Goal: Communication & Community: Answer question/provide support

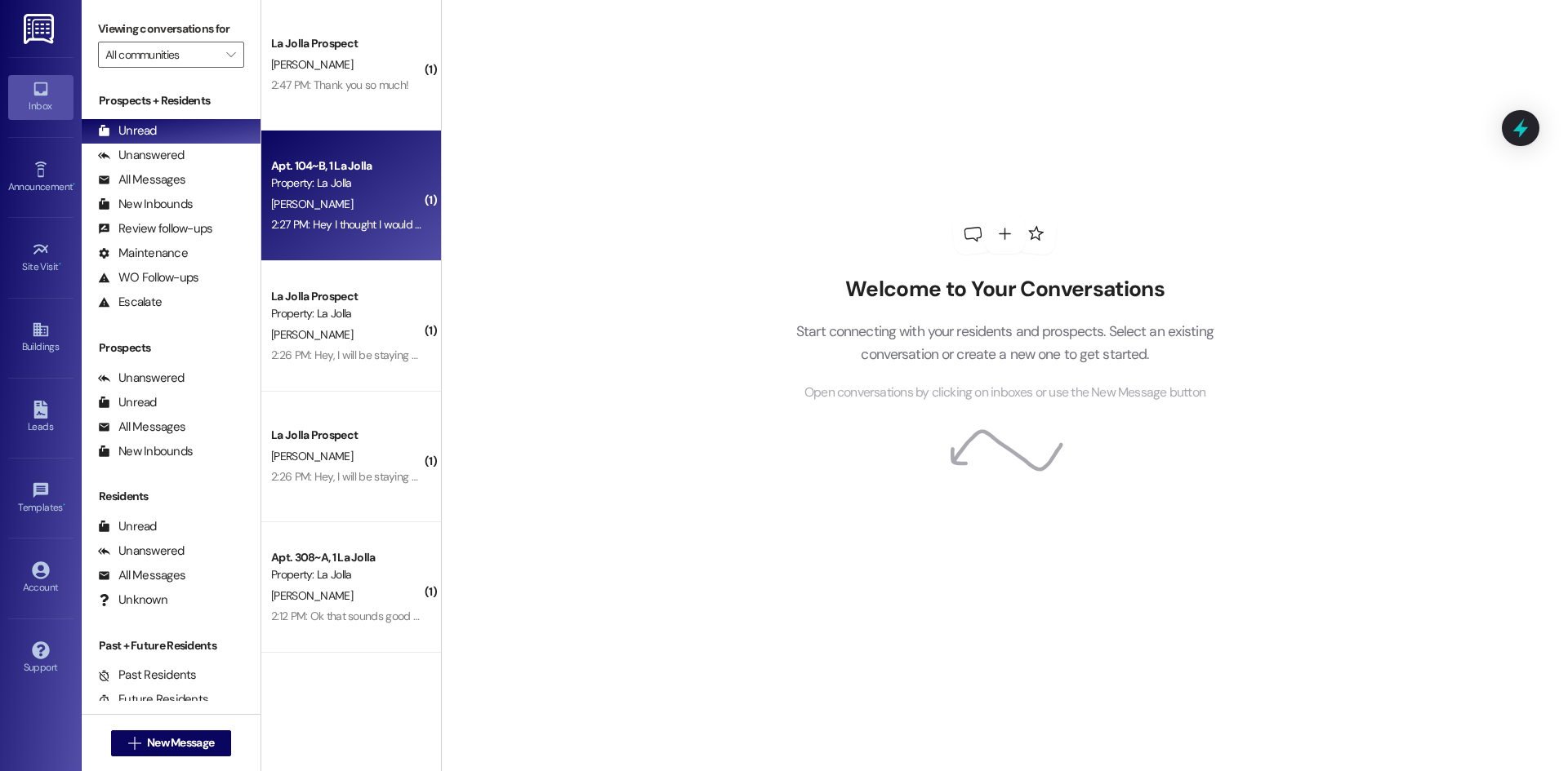
click at [357, 194] on div "[PERSON_NAME]" at bounding box center [347, 205] width 154 height 21
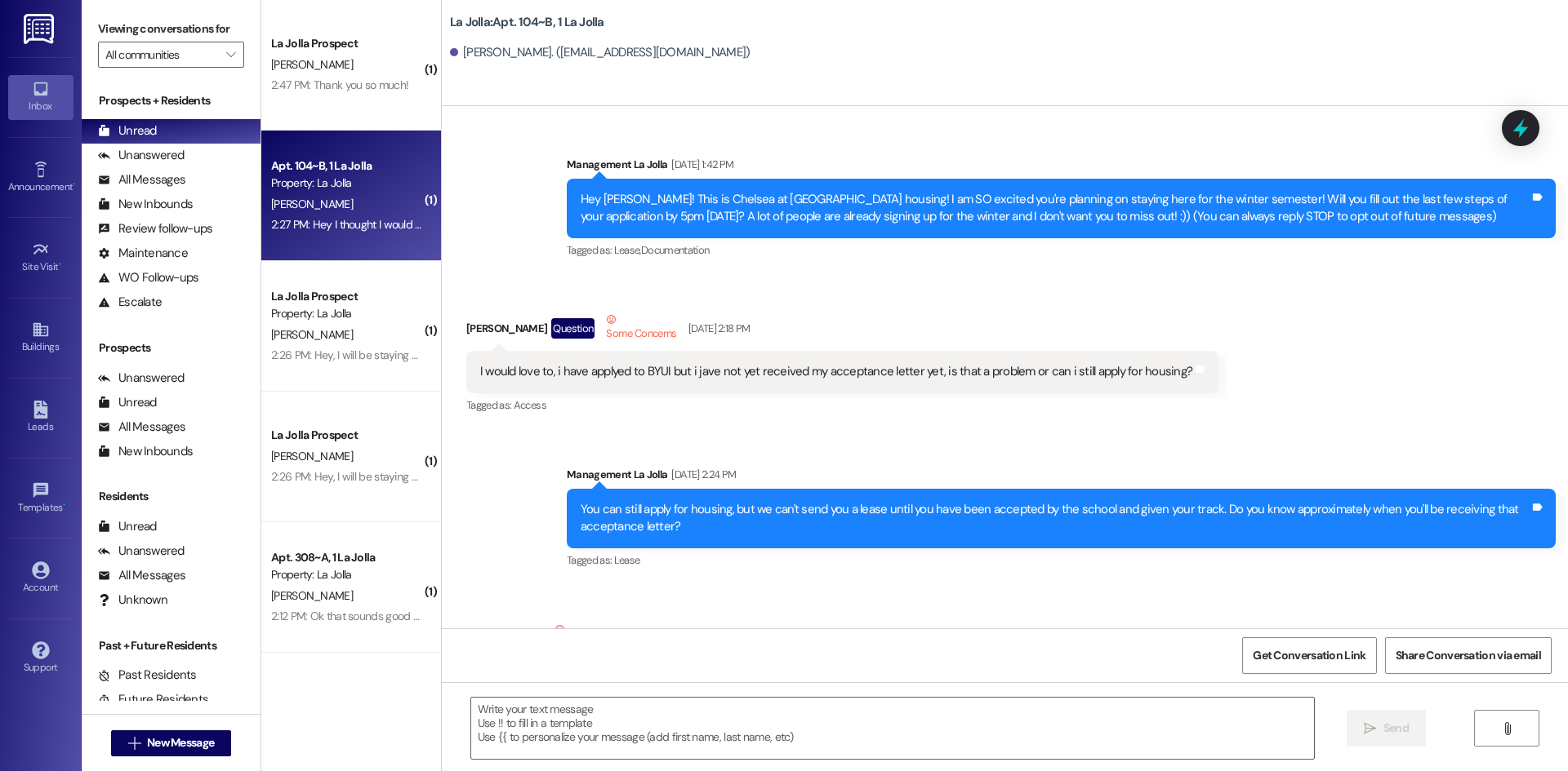
scroll to position [23137, 0]
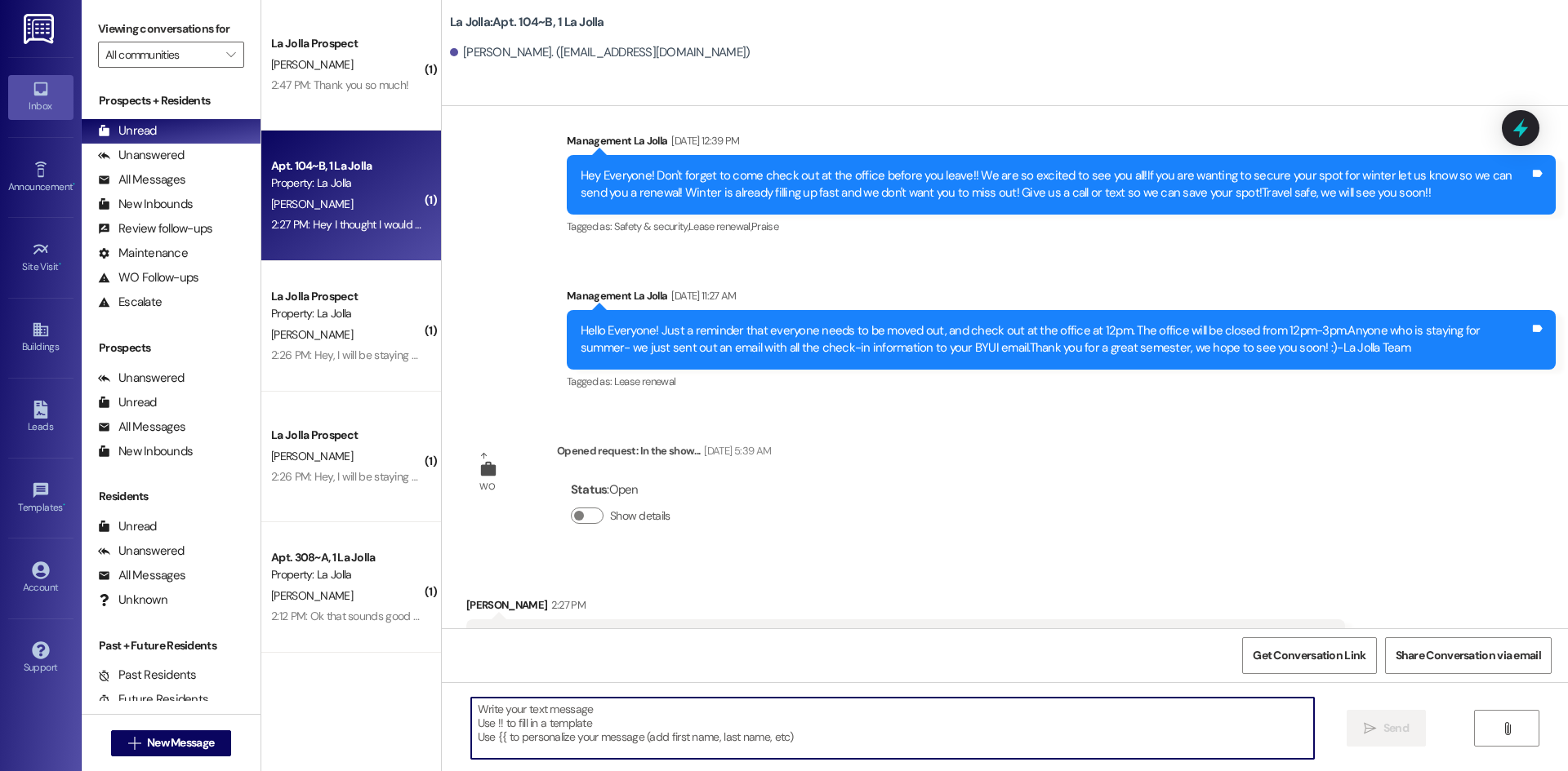
click at [820, 706] on textarea at bounding box center [893, 728] width 843 height 61
type textarea "Okay perfect, thank you for letting us know!"
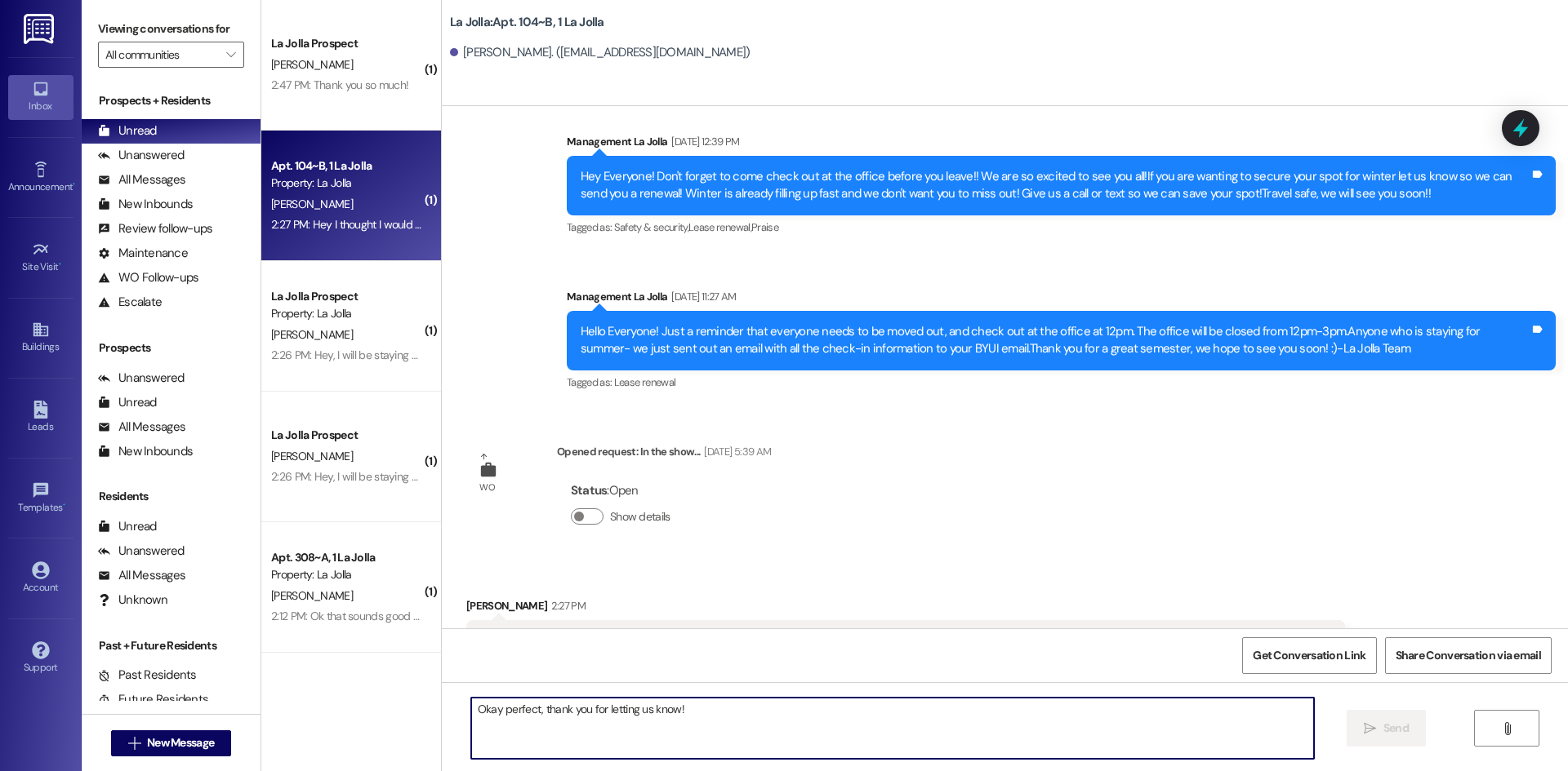
click at [309, 140] on div "Apt. 104~B, 1 La Jolla Property: La Jolla B. Tuckett 2:27 PM: Hey I thought I w…" at bounding box center [350, 195] width 179 height 131
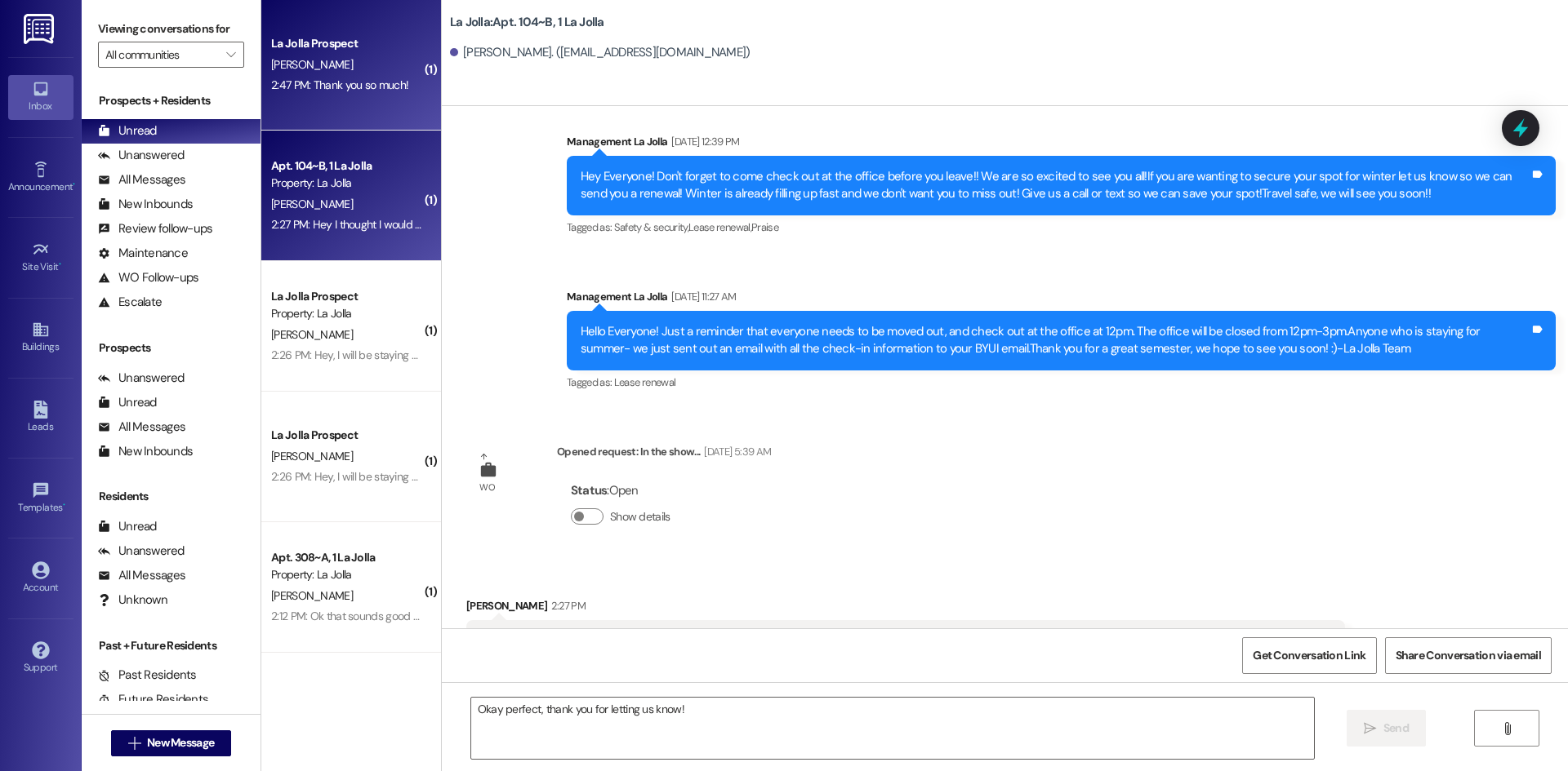
click at [319, 100] on div "La Jolla Prospect E. Neratko 2:47 PM: Thank you so much! 2:47 PM: Thank you so …" at bounding box center [350, 65] width 179 height 131
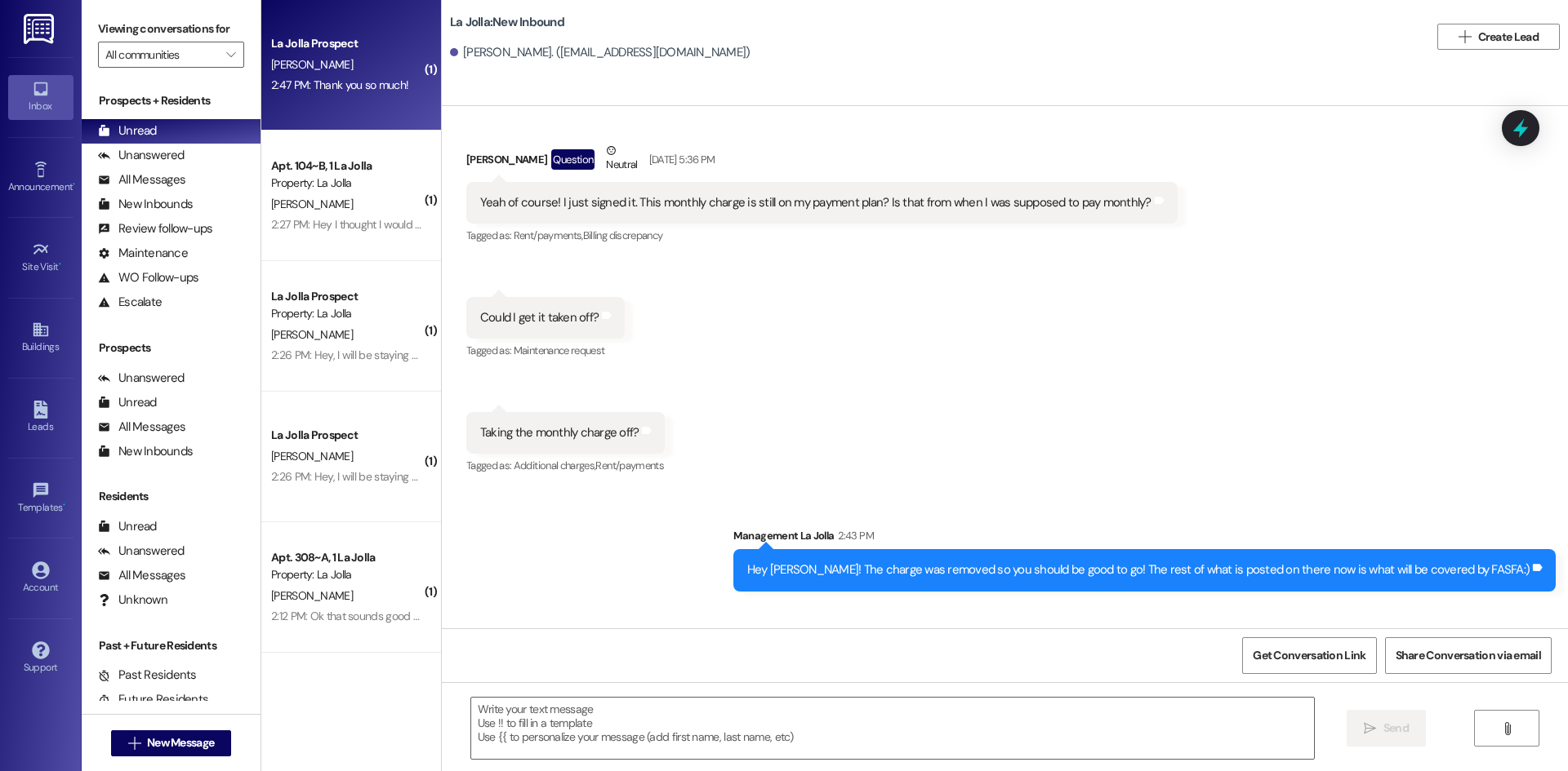
scroll to position [3615, 0]
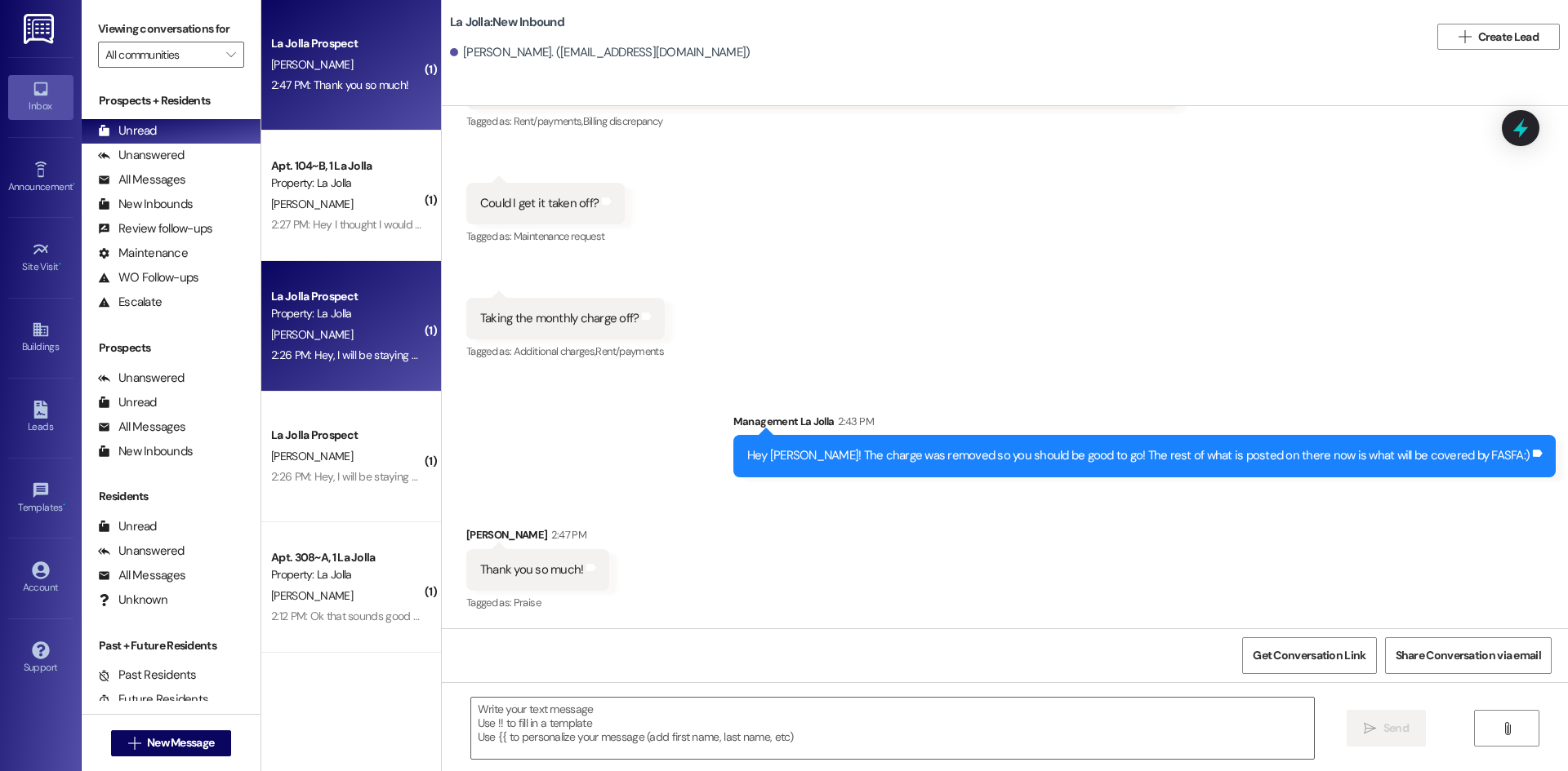
click at [347, 333] on div "[PERSON_NAME]" at bounding box center [347, 335] width 154 height 21
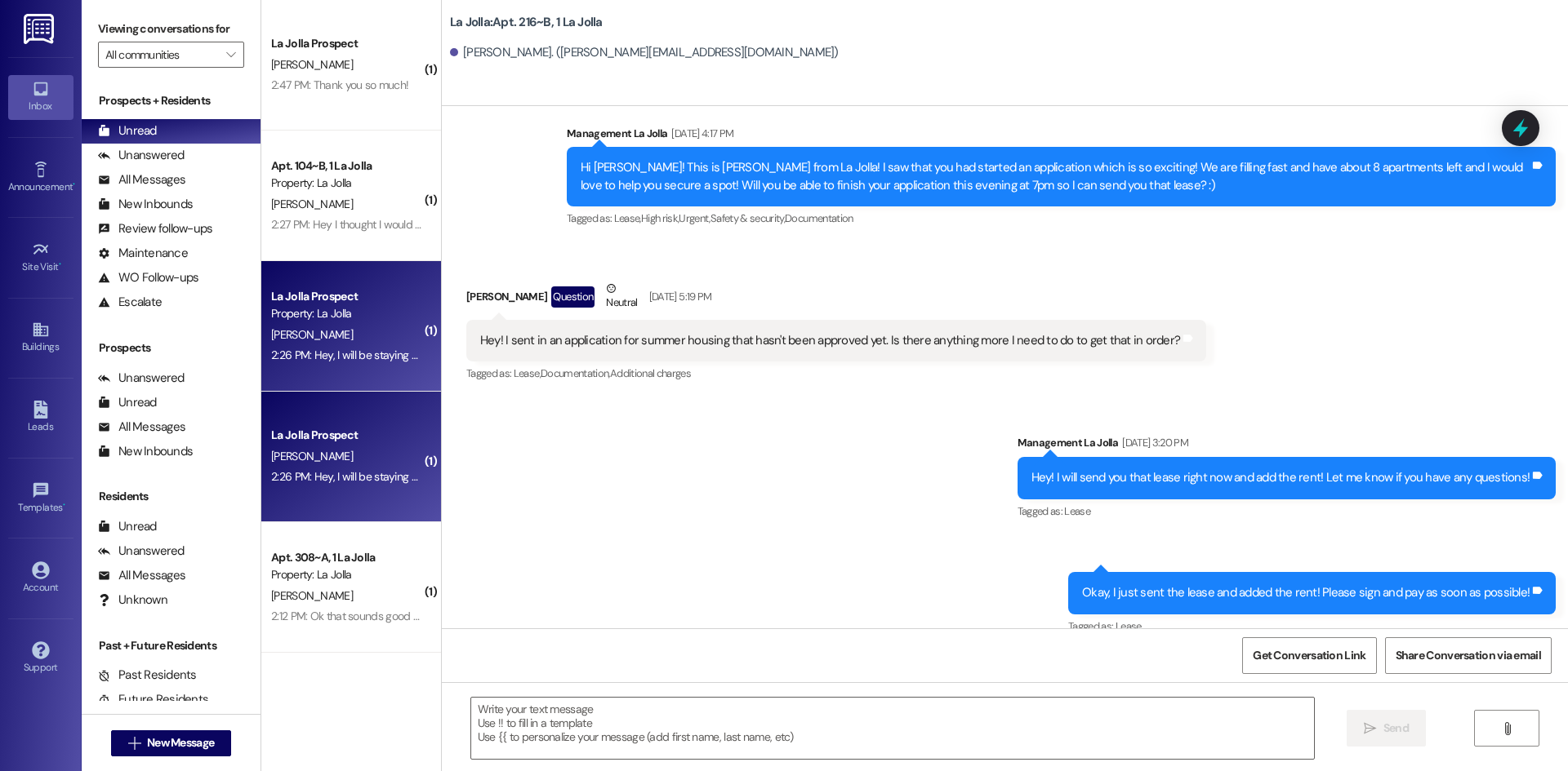
scroll to position [4988, 0]
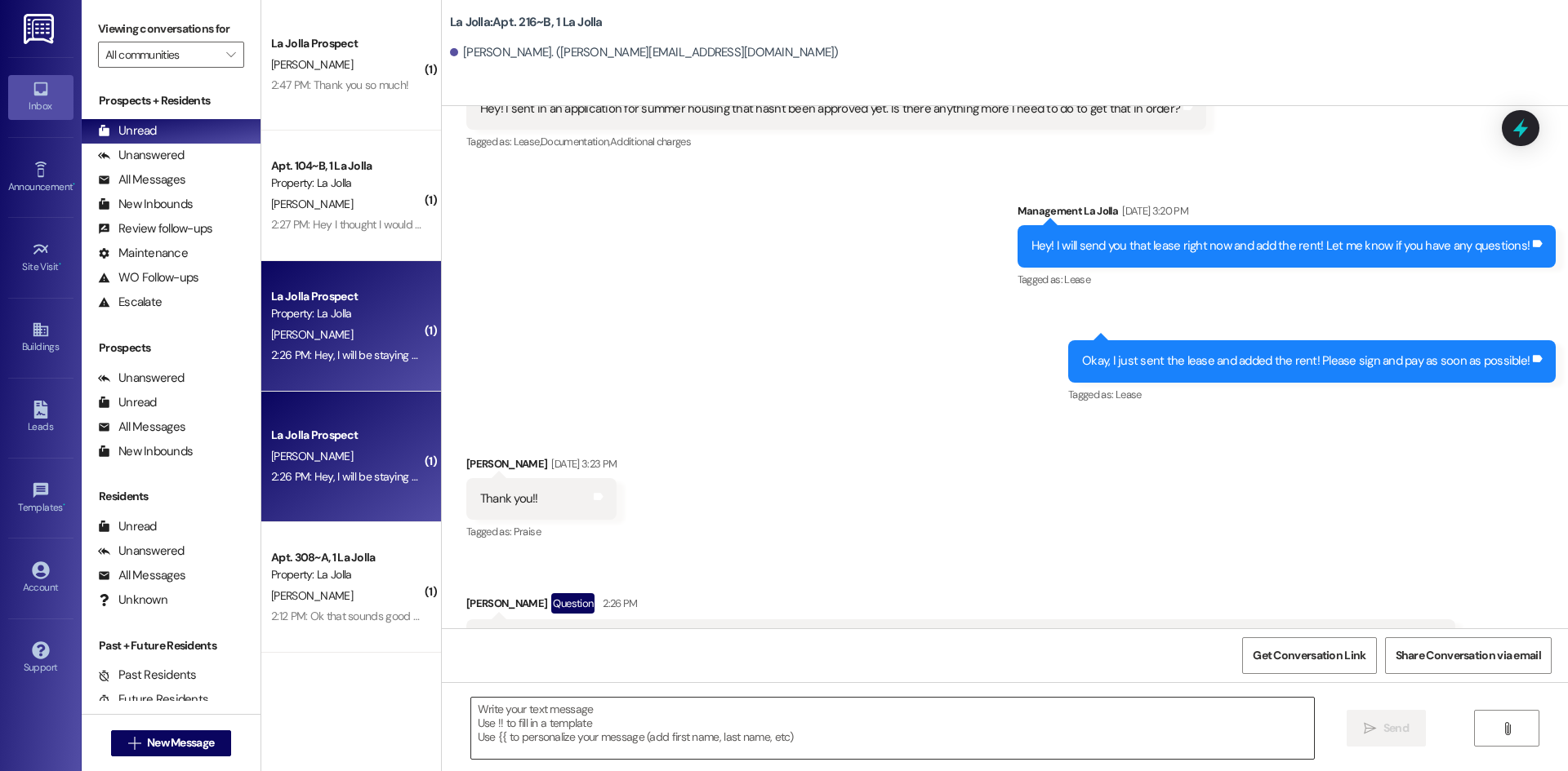
click at [694, 714] on textarea at bounding box center [893, 728] width 843 height 61
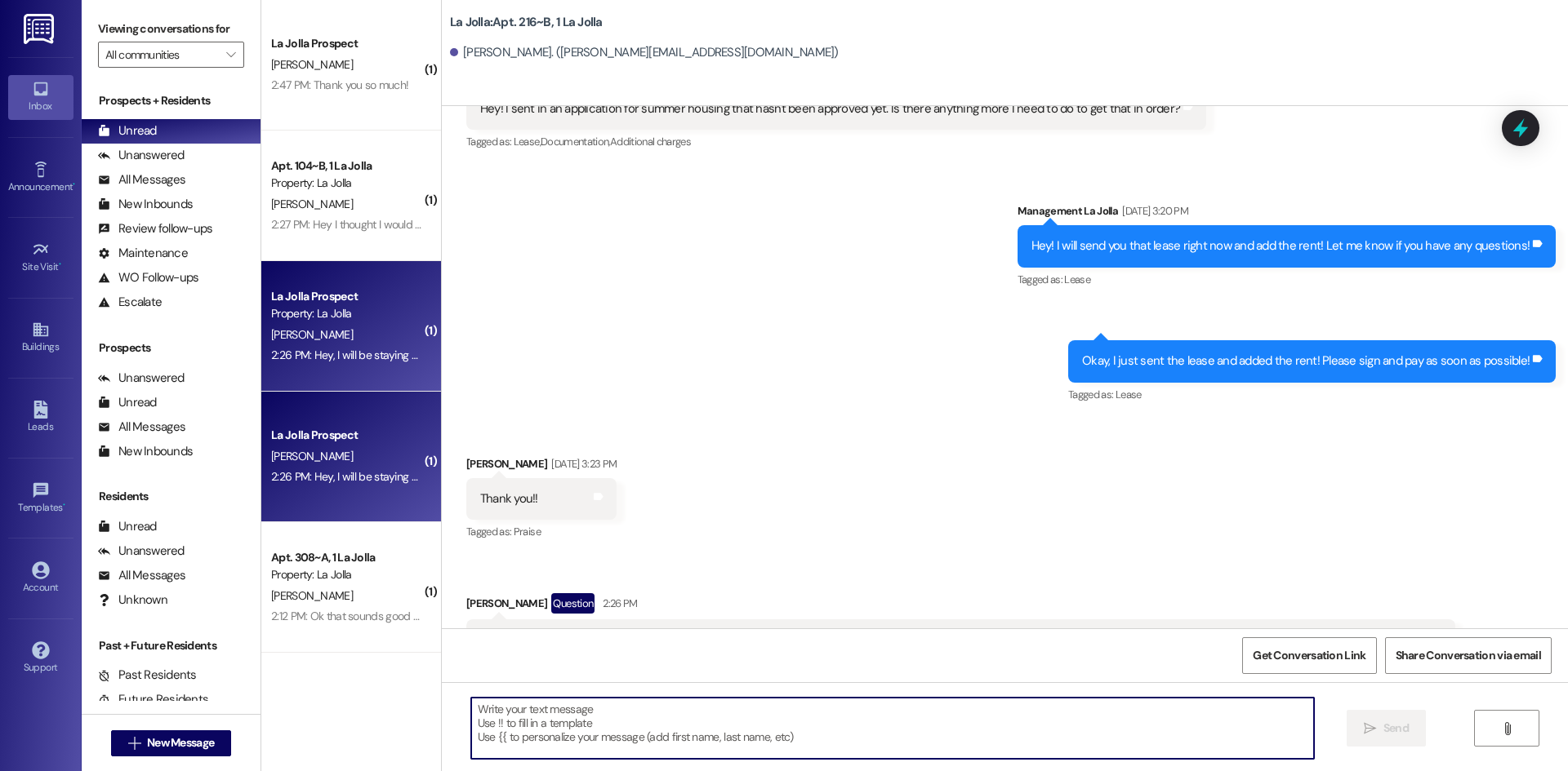
click at [653, 734] on textarea at bounding box center [893, 728] width 843 height 61
click at [585, 714] on textarea "Hey Maurianne!" at bounding box center [893, 728] width 843 height 61
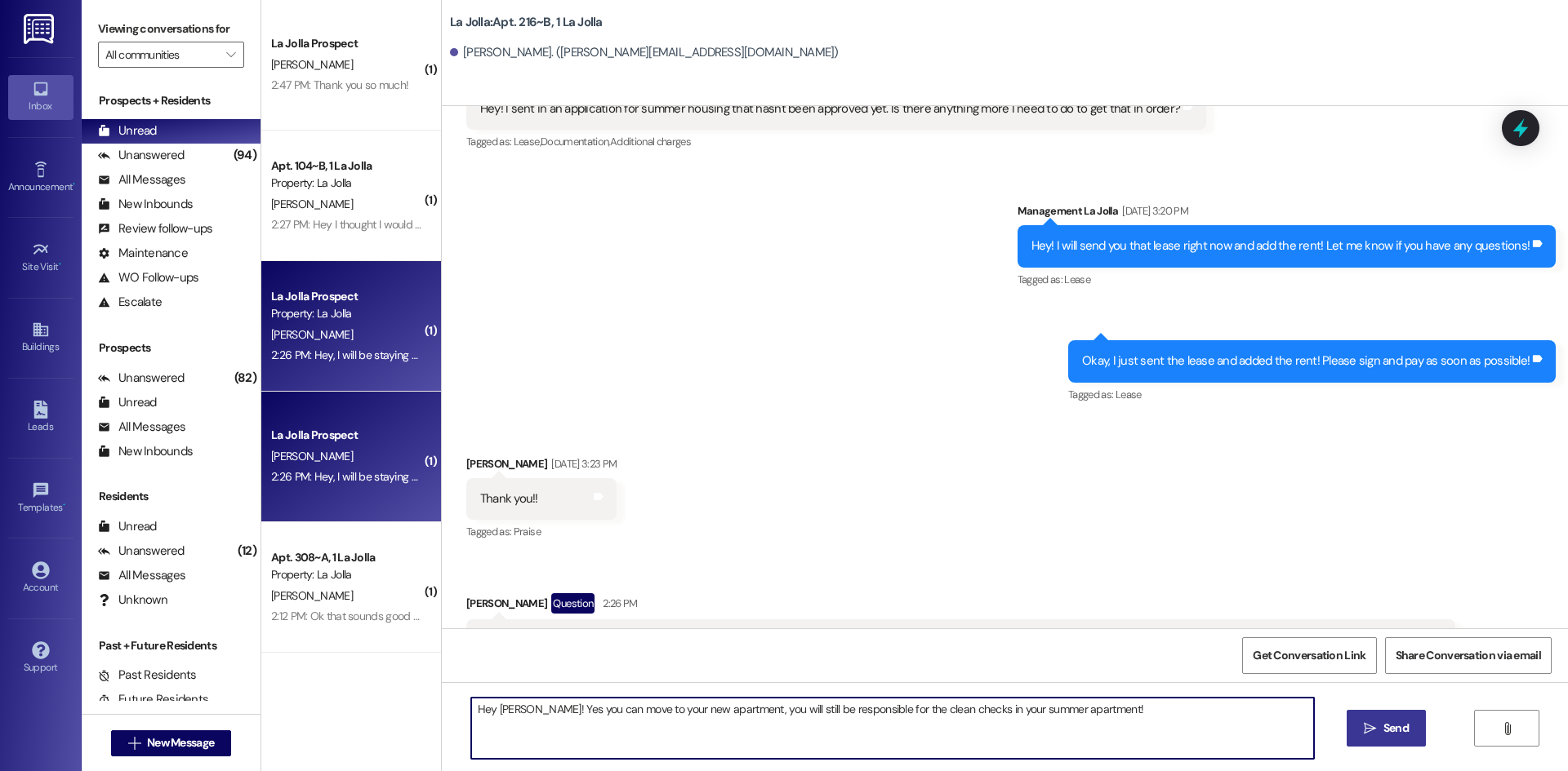
type textarea "Hey Maurianne! Yes you can move to your new apartment, you will still be respon…"
click at [1370, 724] on icon "" at bounding box center [1369, 729] width 12 height 13
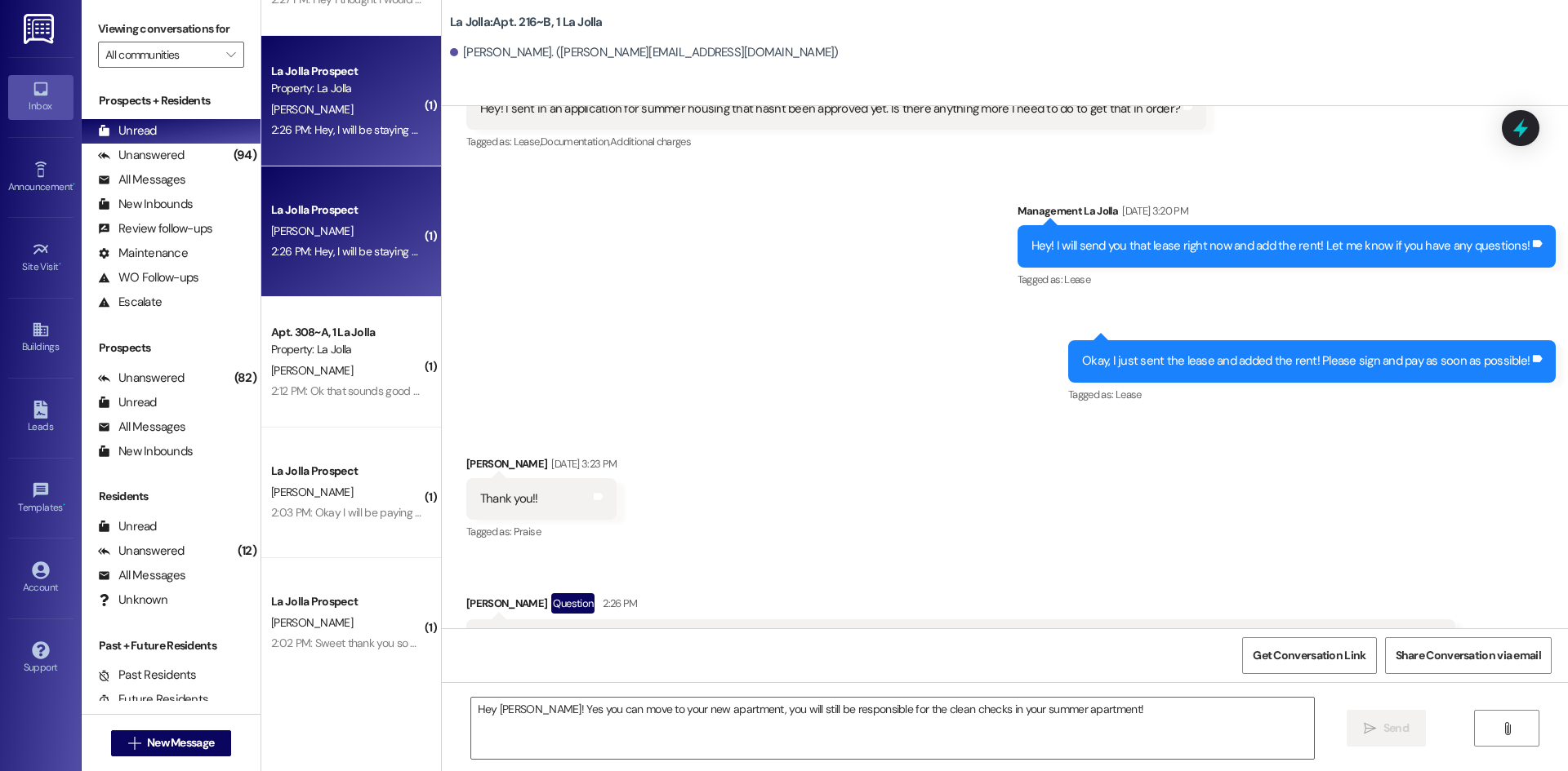
scroll to position [245, 0]
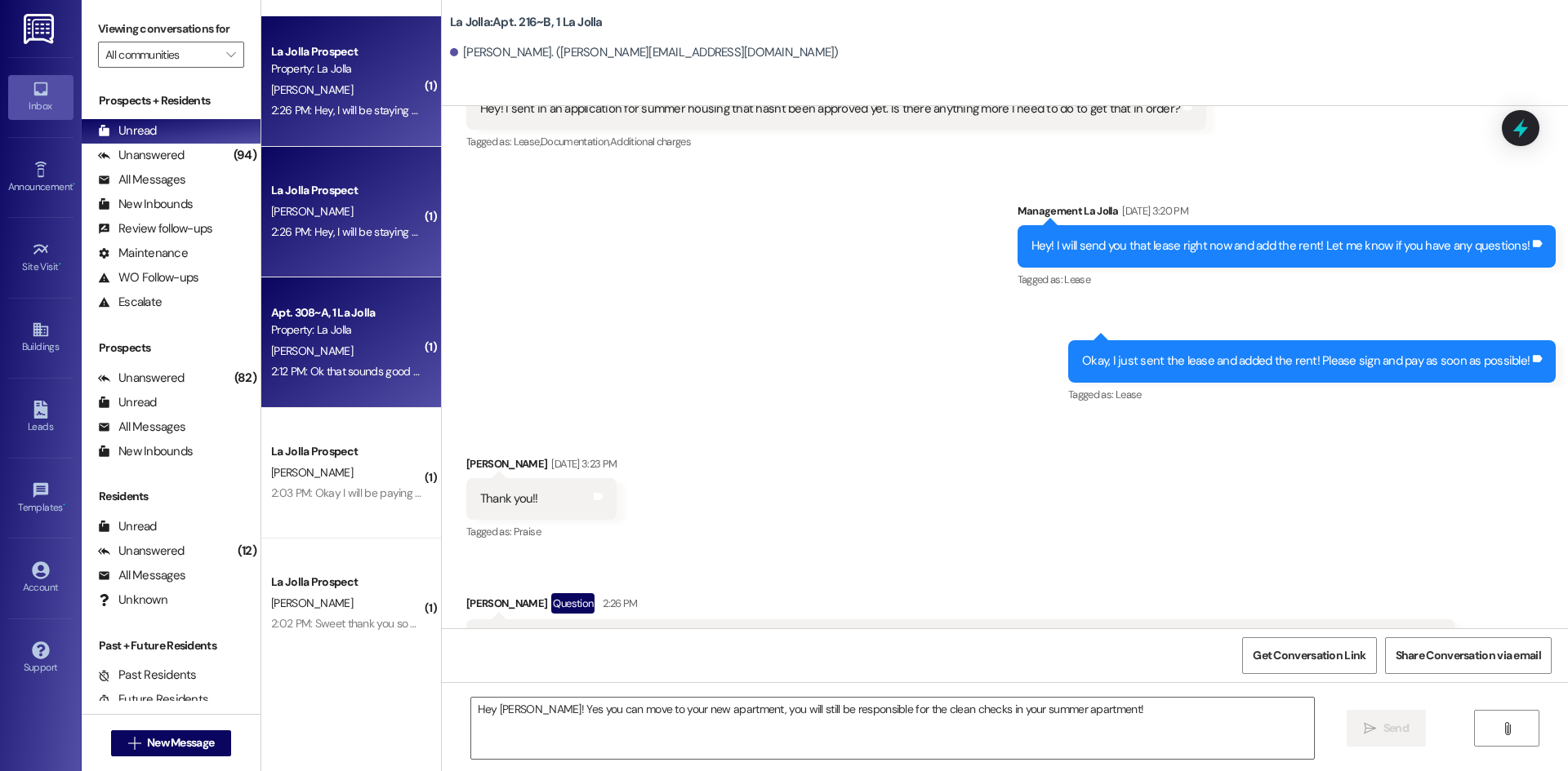
click at [359, 378] on div "2:12 PM: Ok that sounds good 👍 her stuff is in the first one 2:12 PM: Ok that s…" at bounding box center [410, 372] width 277 height 15
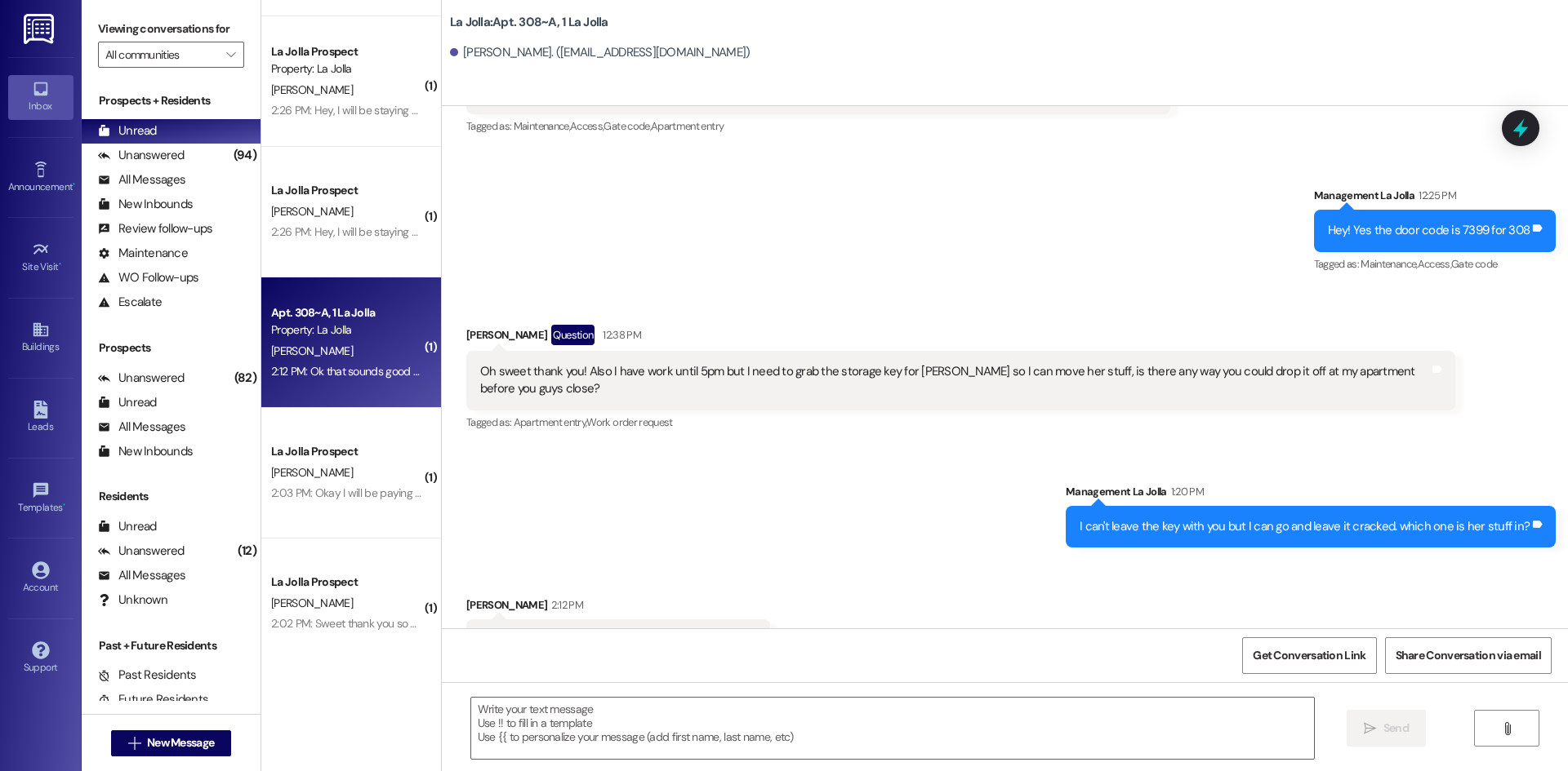
scroll to position [14919, 0]
click at [577, 739] on textarea at bounding box center [893, 728] width 843 height 61
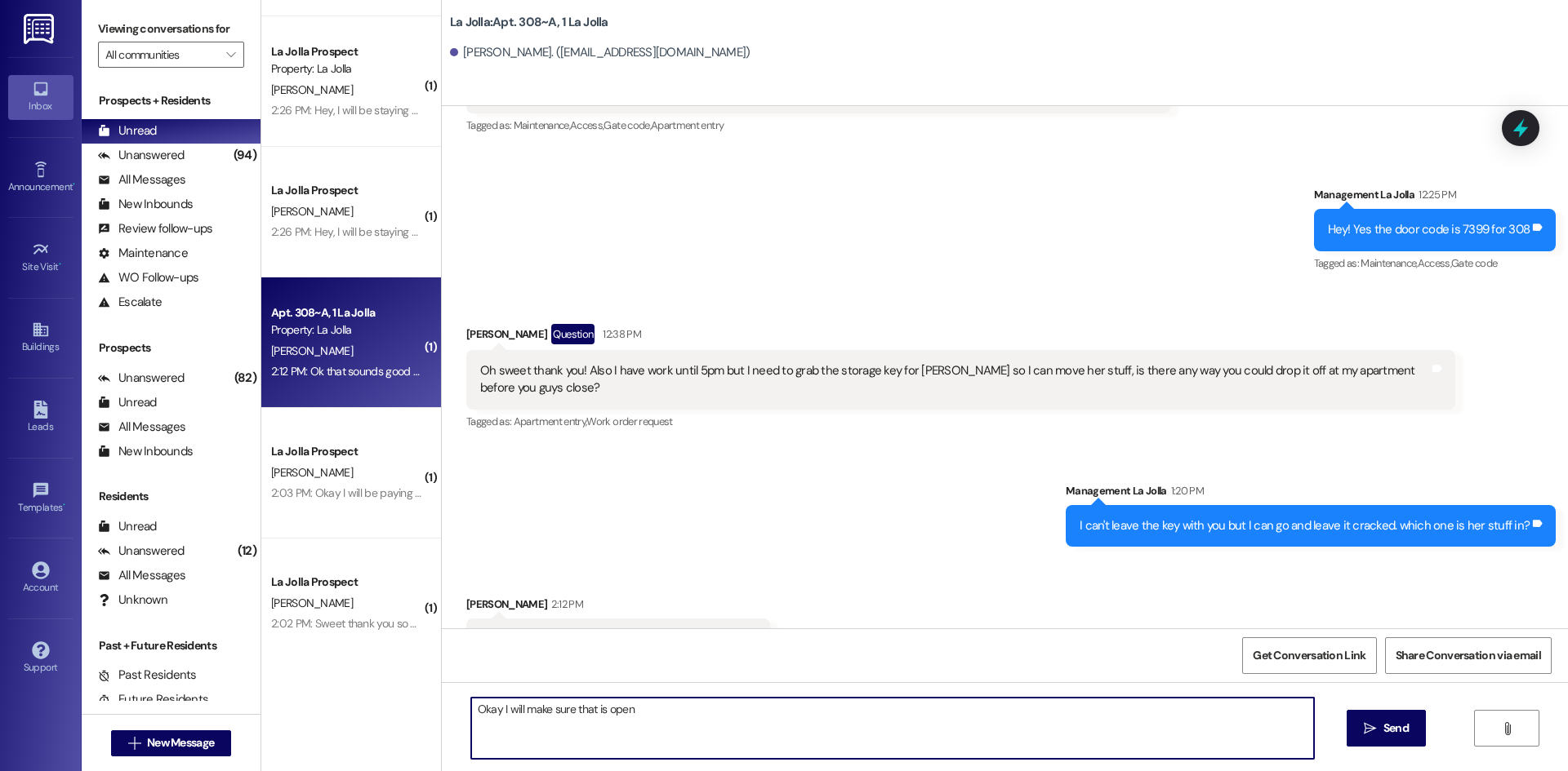
type textarea "Okay I will make sure that is open!"
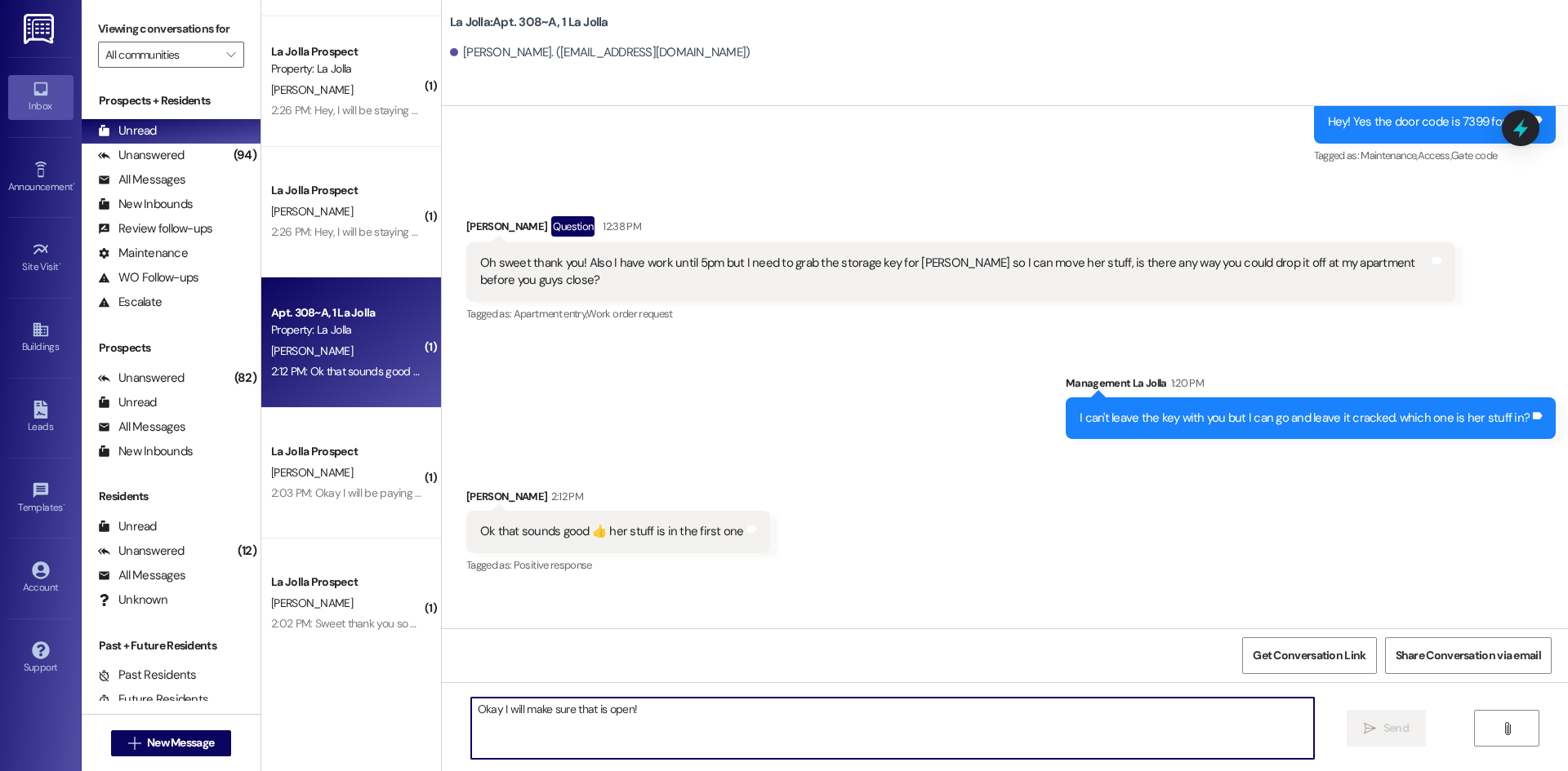
scroll to position [15032, 0]
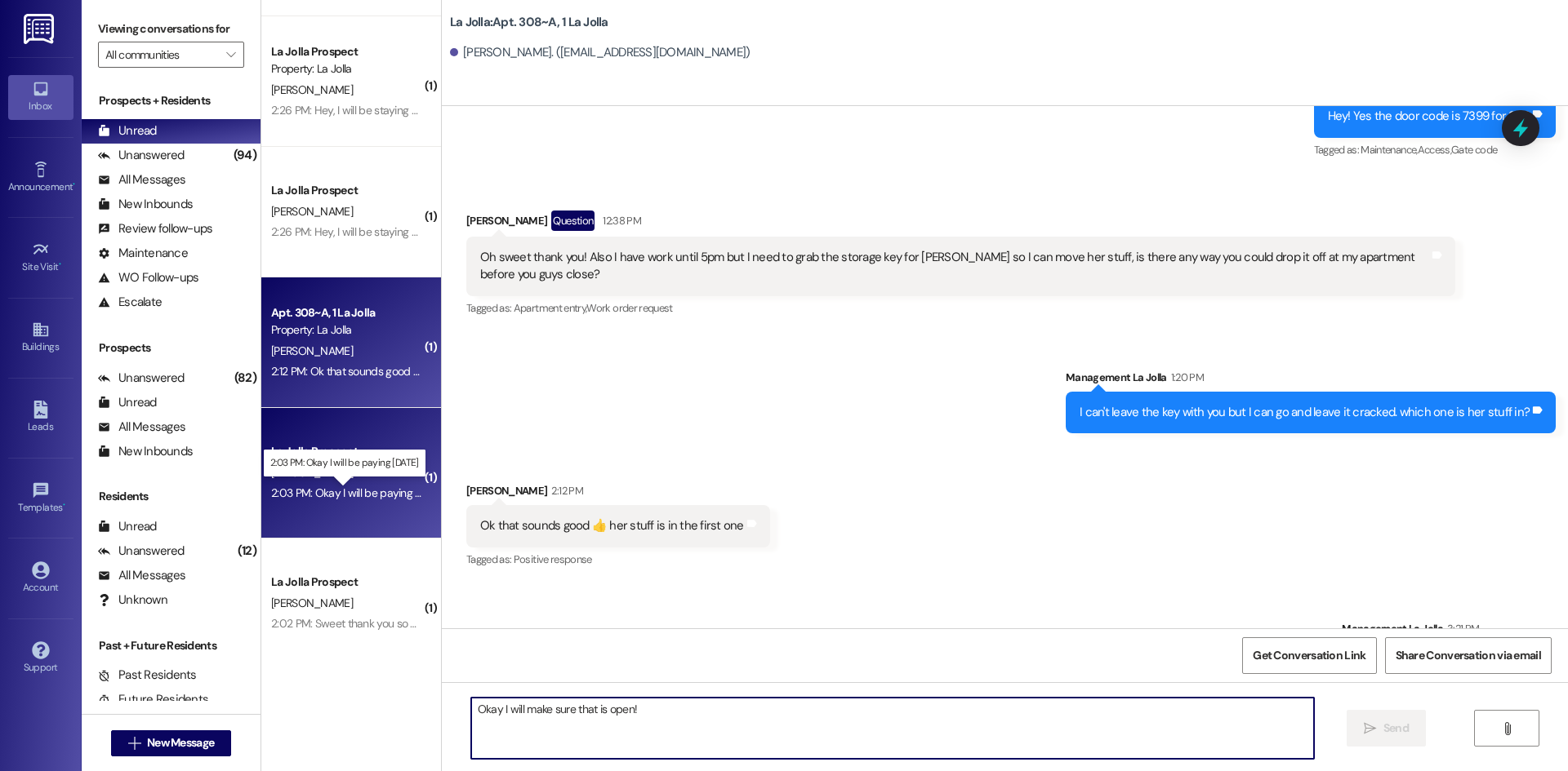
click at [299, 493] on div "2:03 PM: Okay I will be paying today 2:03 PM: Okay I will be paying today" at bounding box center [358, 493] width 174 height 15
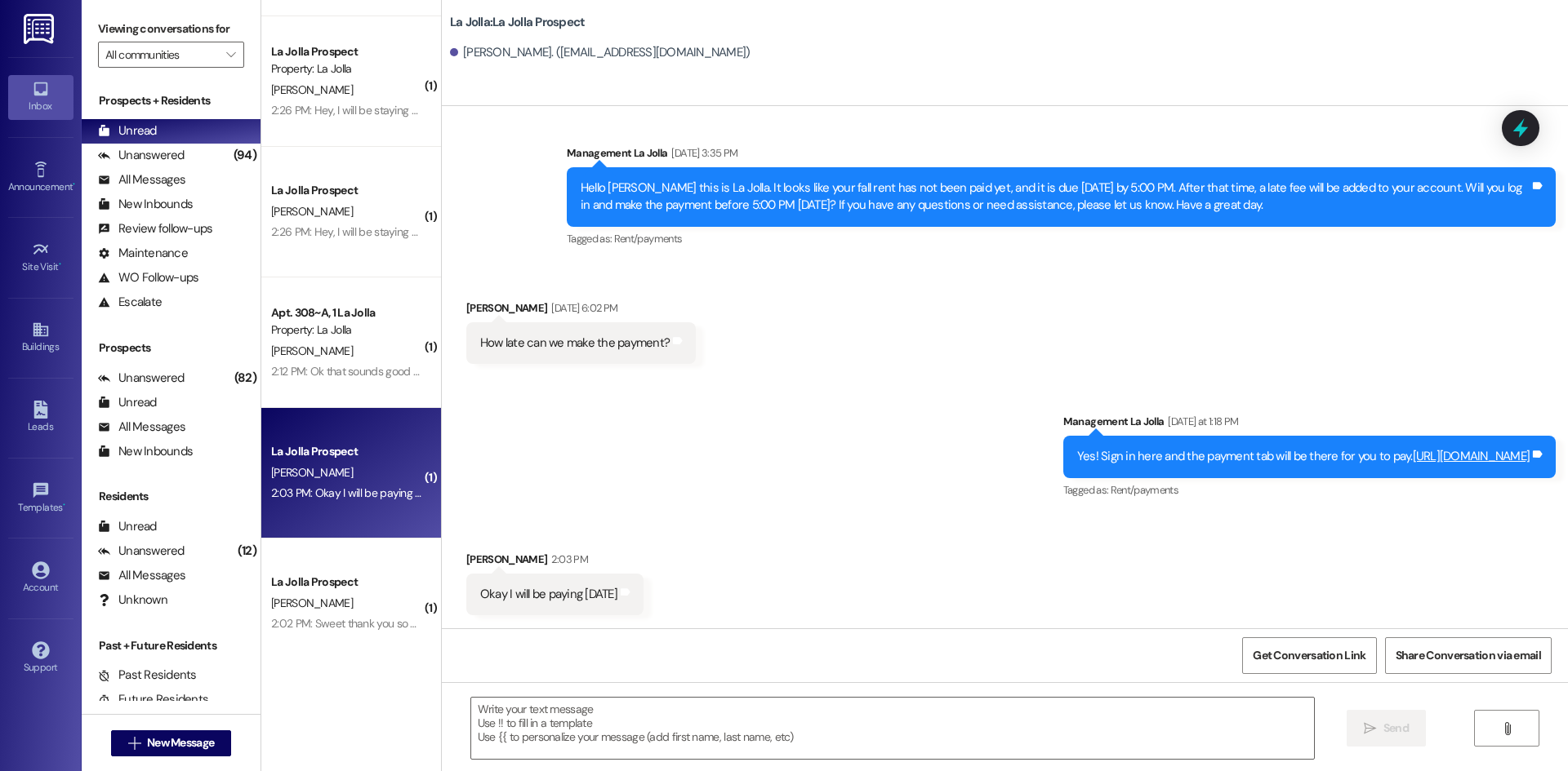
scroll to position [3190, 0]
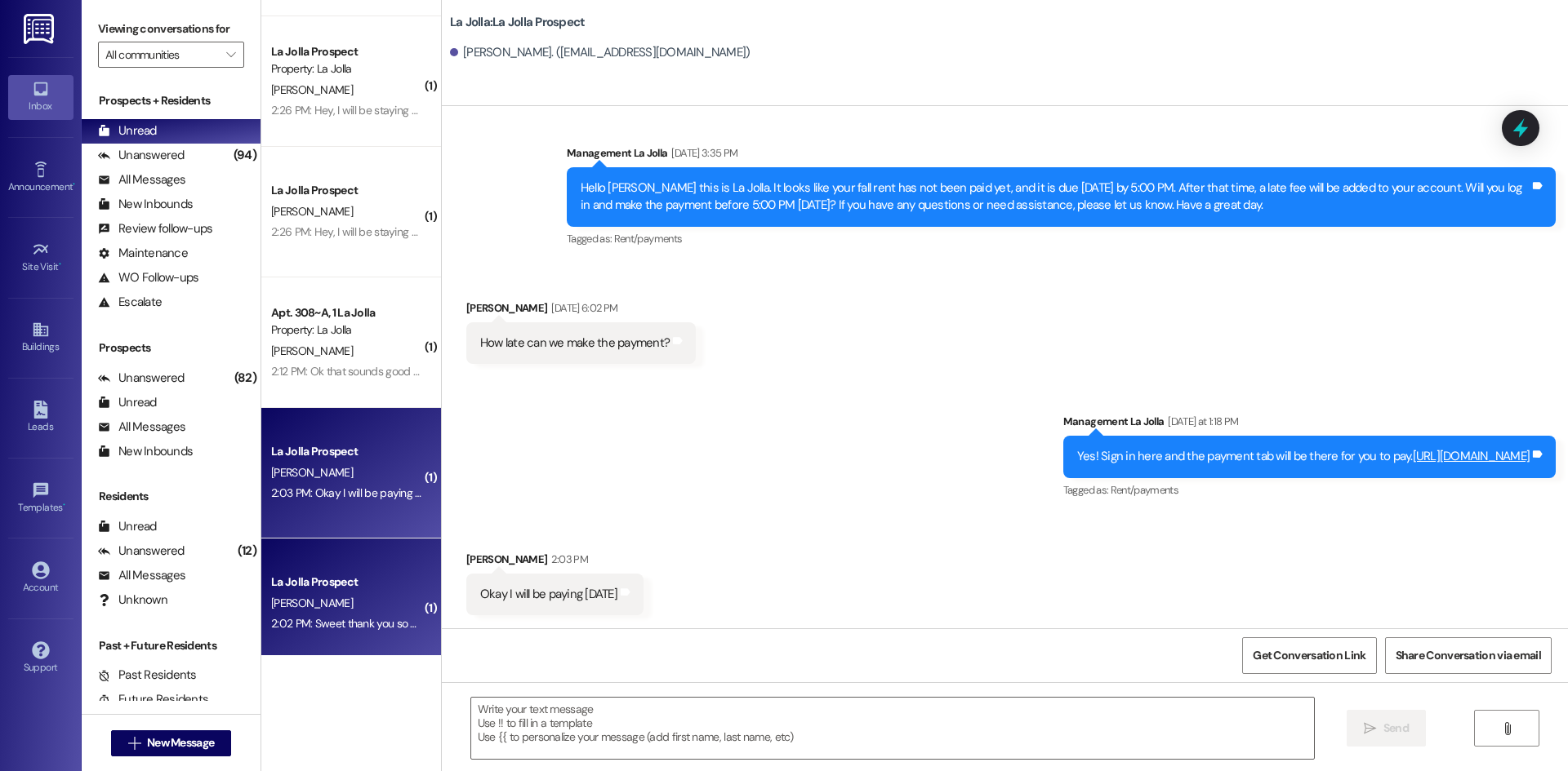
click at [345, 590] on div "La Jolla Prospect" at bounding box center [347, 582] width 151 height 17
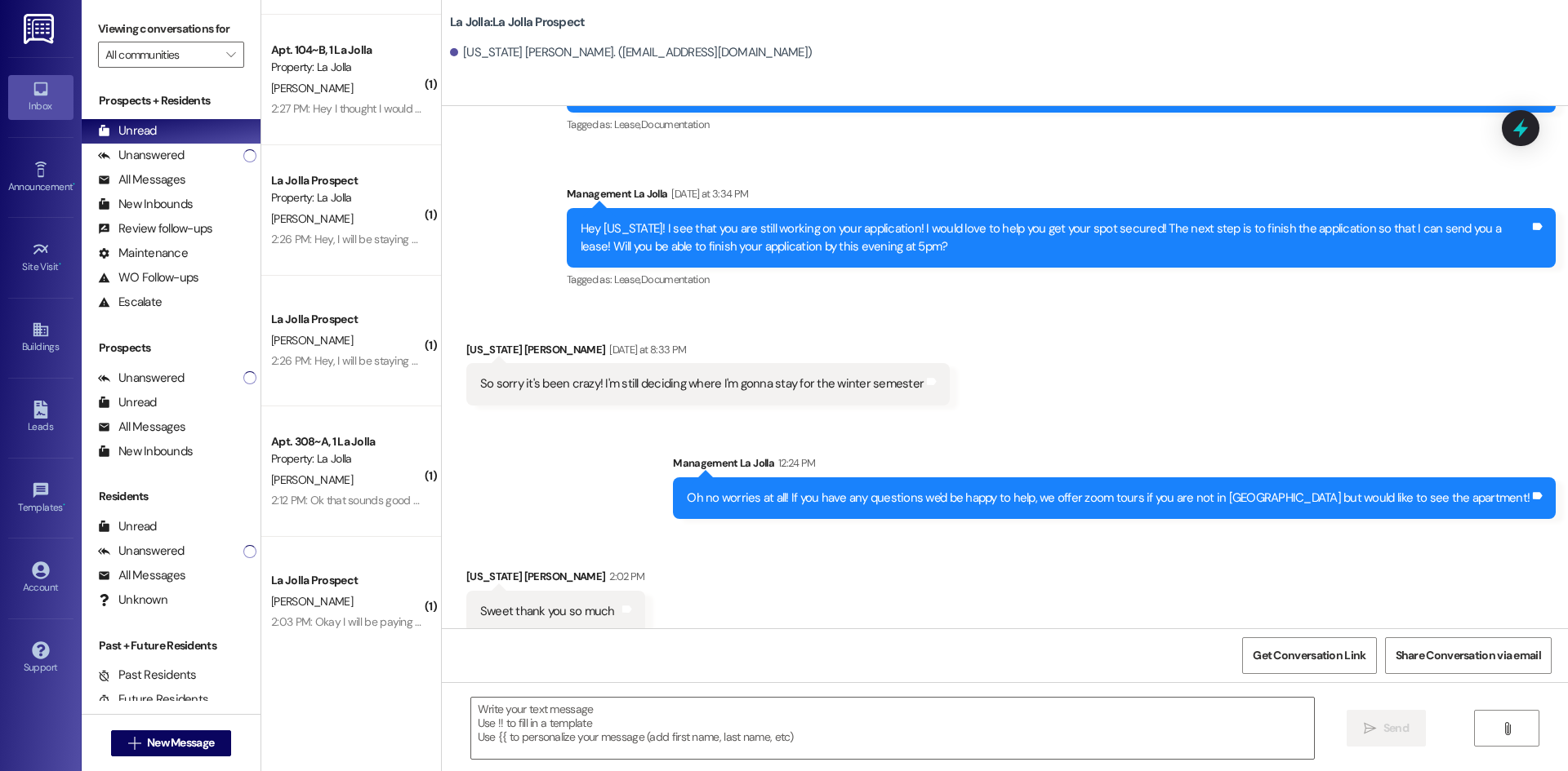
scroll to position [0, 0]
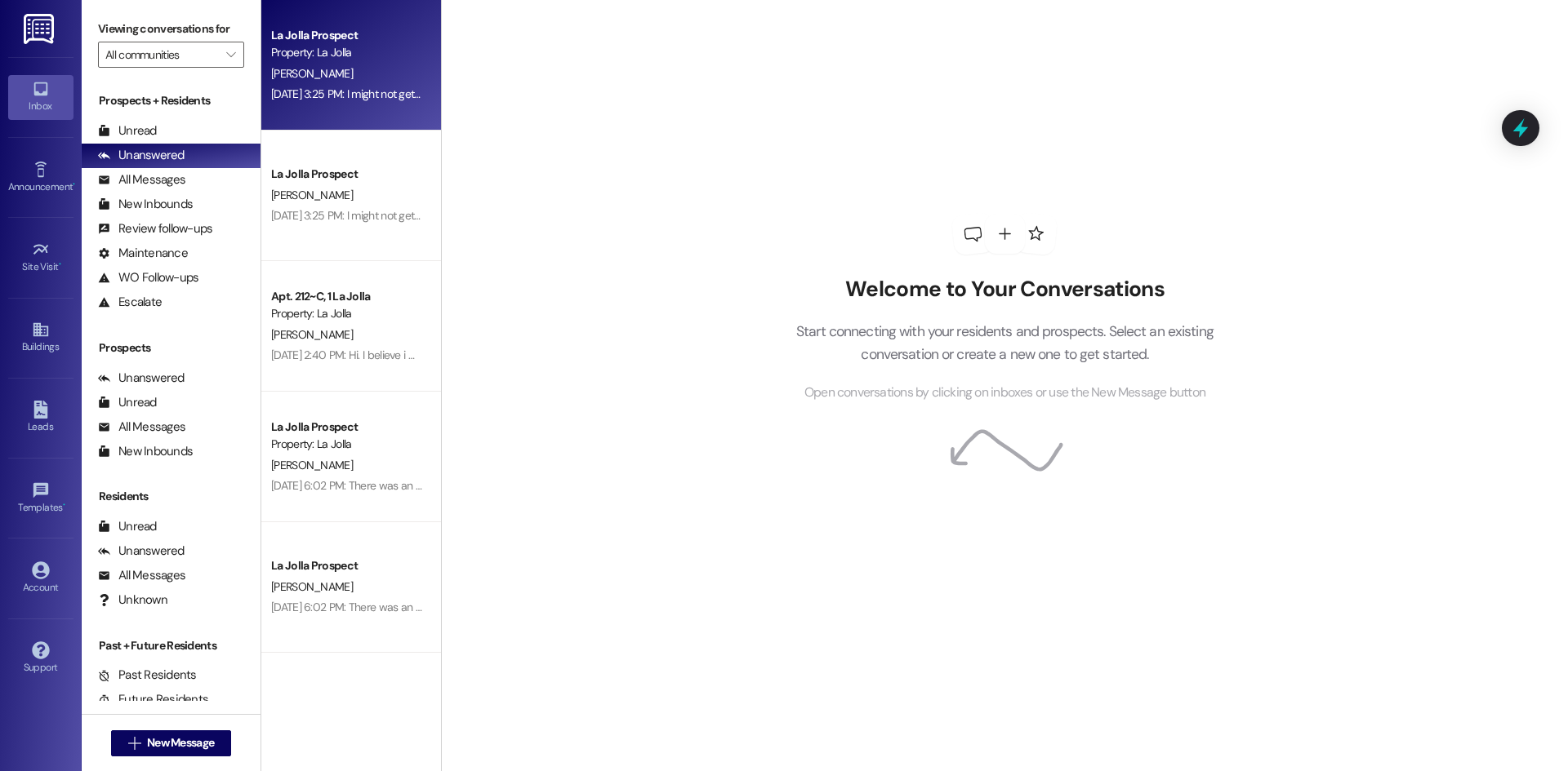
click at [365, 86] on div "[DATE] 3:25 PM: I might not get off work before 6 [DATE] 3:25 PM: I might not g…" at bounding box center [385, 94] width 228 height 15
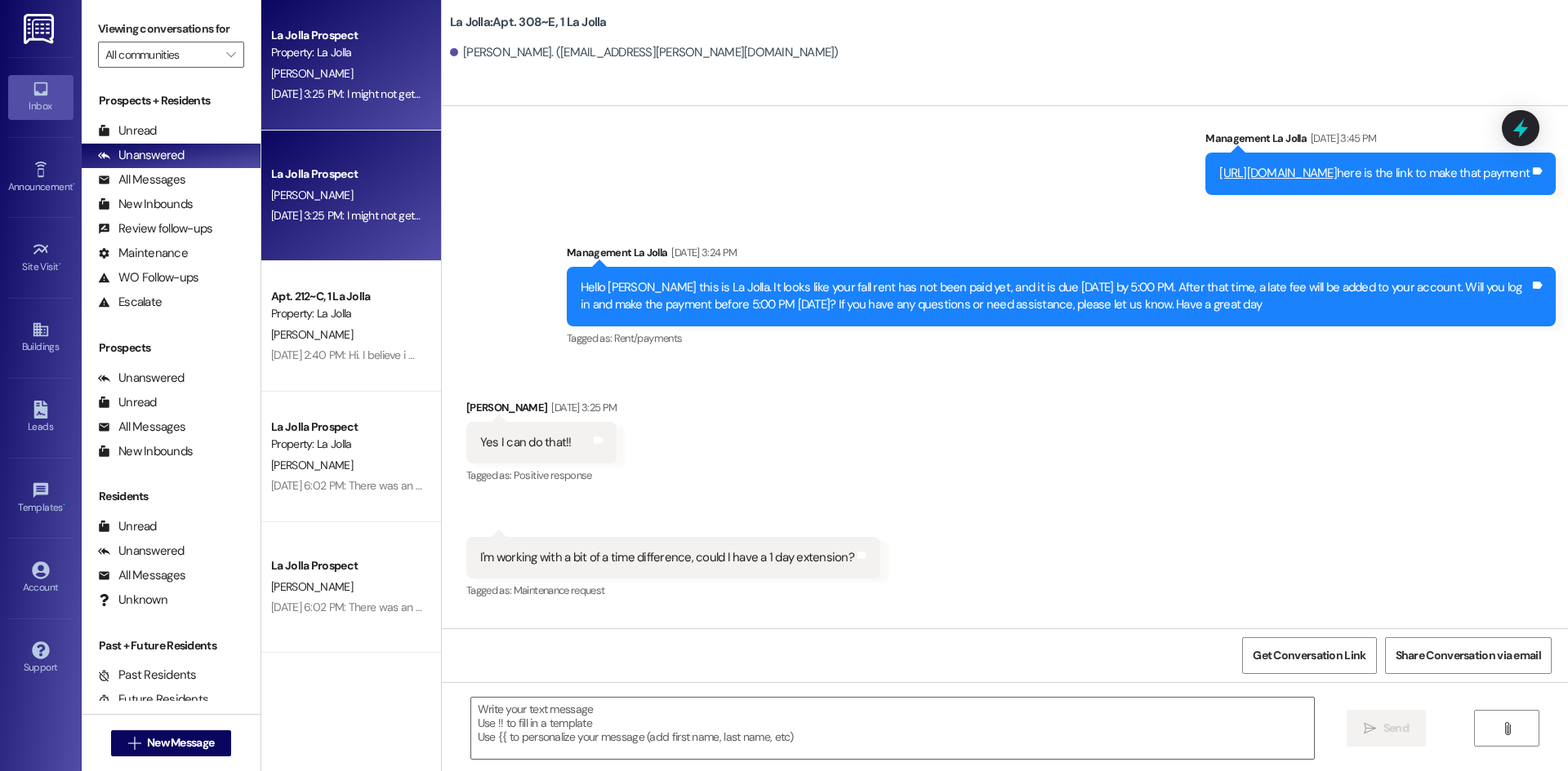
scroll to position [16250, 0]
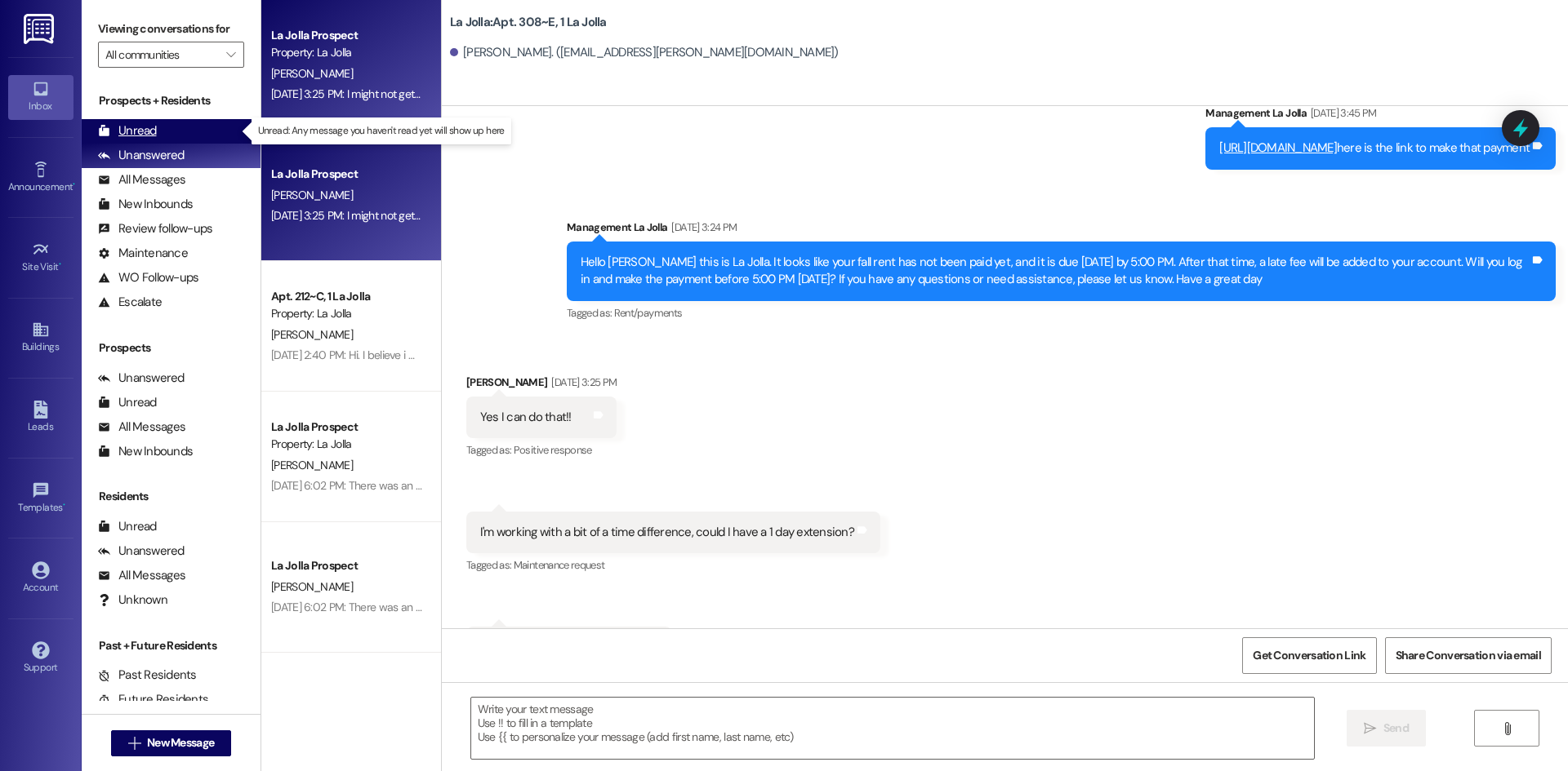
click at [184, 127] on div "Unread (0)" at bounding box center [171, 131] width 179 height 24
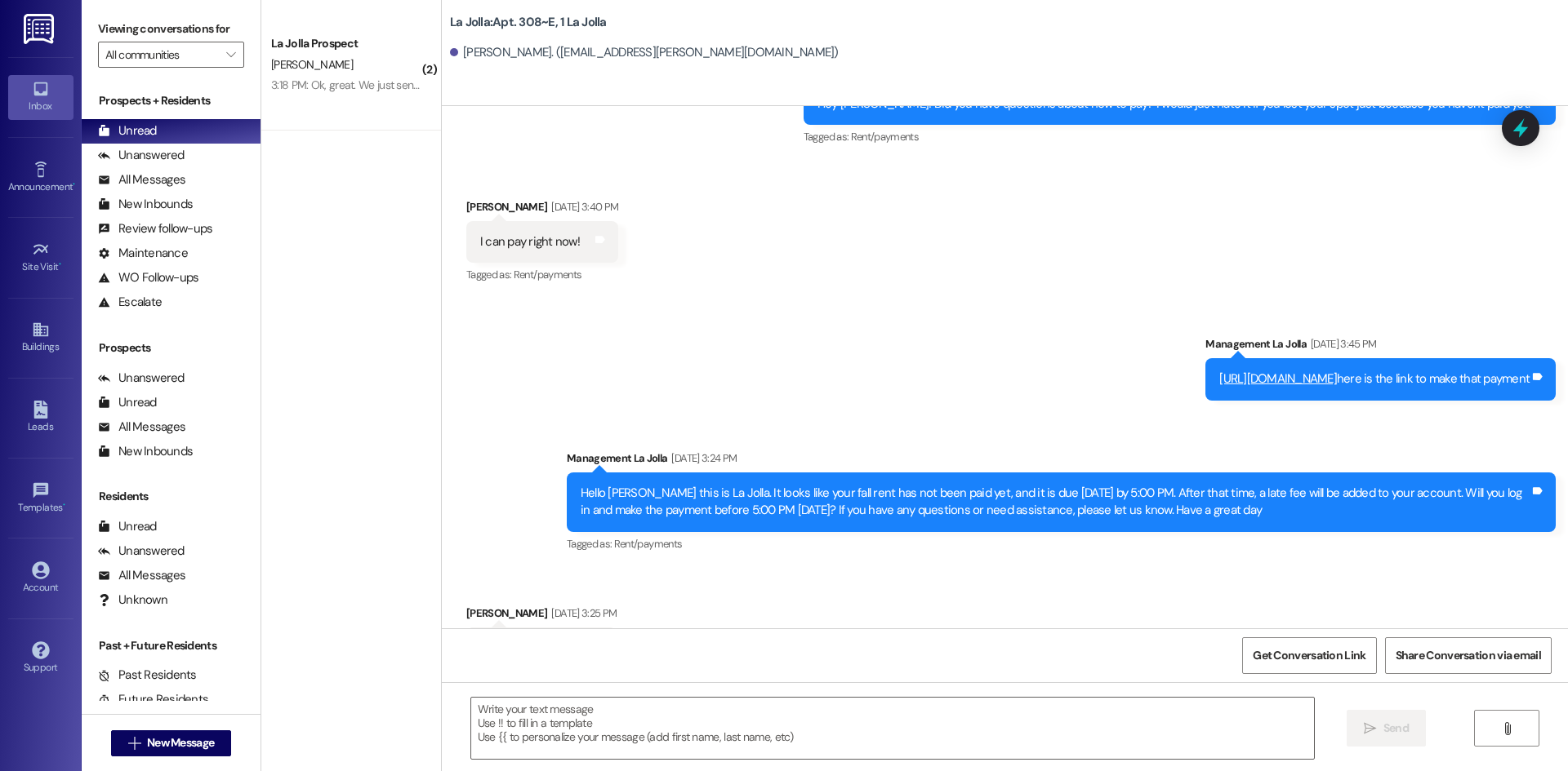
scroll to position [16251, 0]
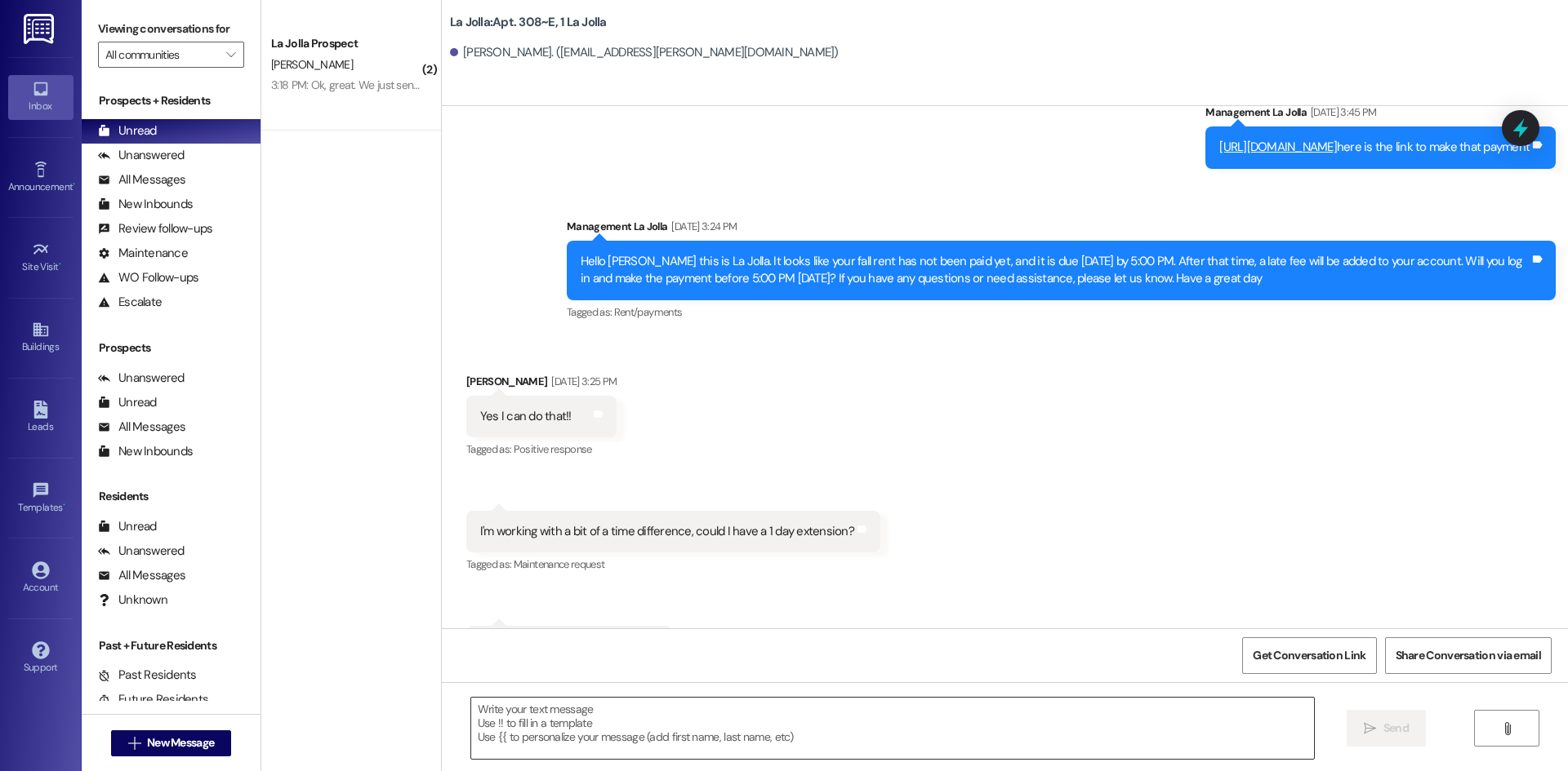
click at [600, 744] on textarea at bounding box center [893, 728] width 843 height 61
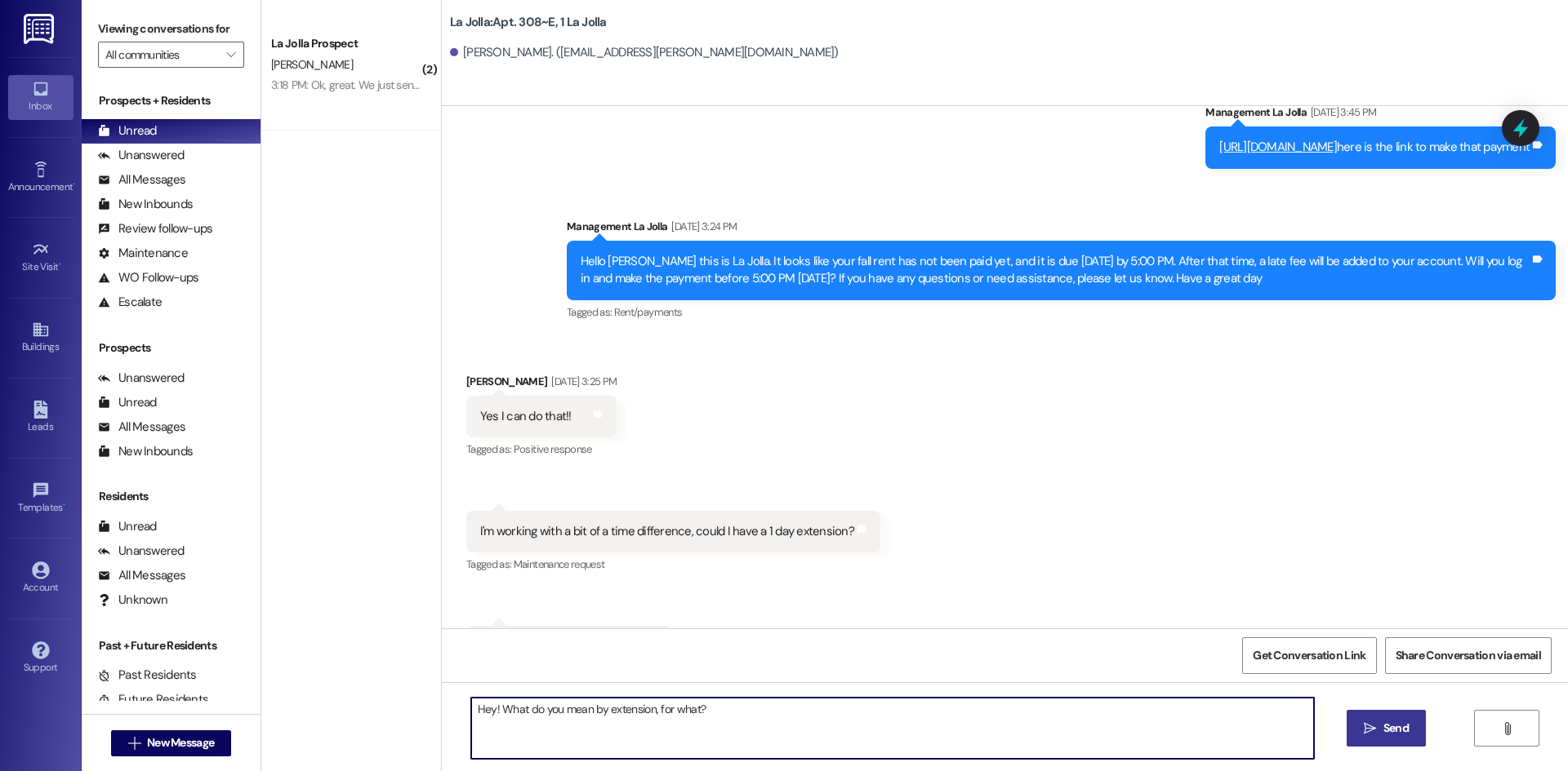
type textarea "Hey! What do you mean by extension, for what?"
click at [1369, 720] on span " Send" at bounding box center [1386, 729] width 52 height 17
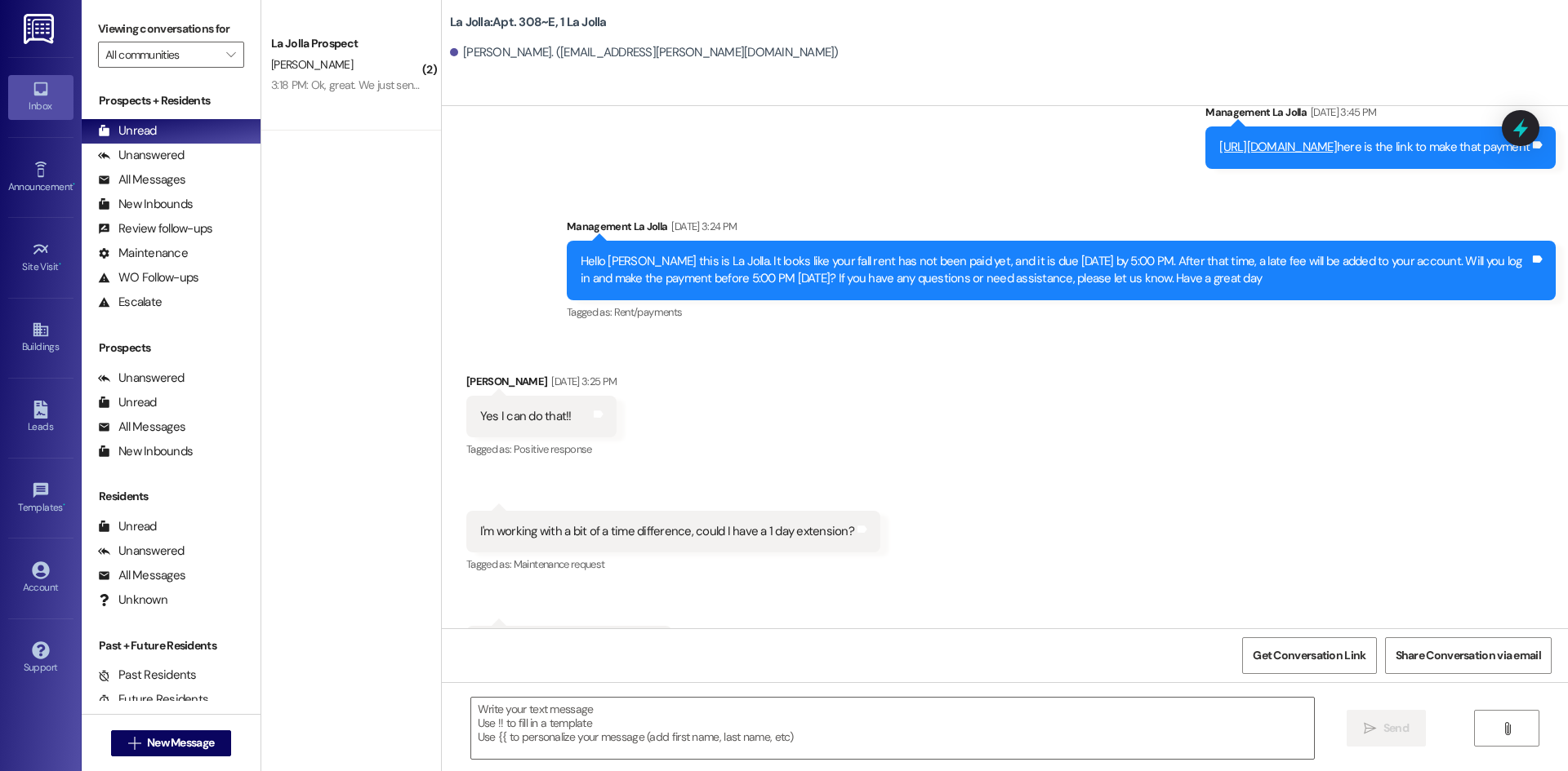
scroll to position [16250, 0]
click at [371, 132] on div "( 2 ) La Jolla Prospect [PERSON_NAME] 3:18 PM: Ok, great. We just sent you an i…" at bounding box center [350, 328] width 179 height 655
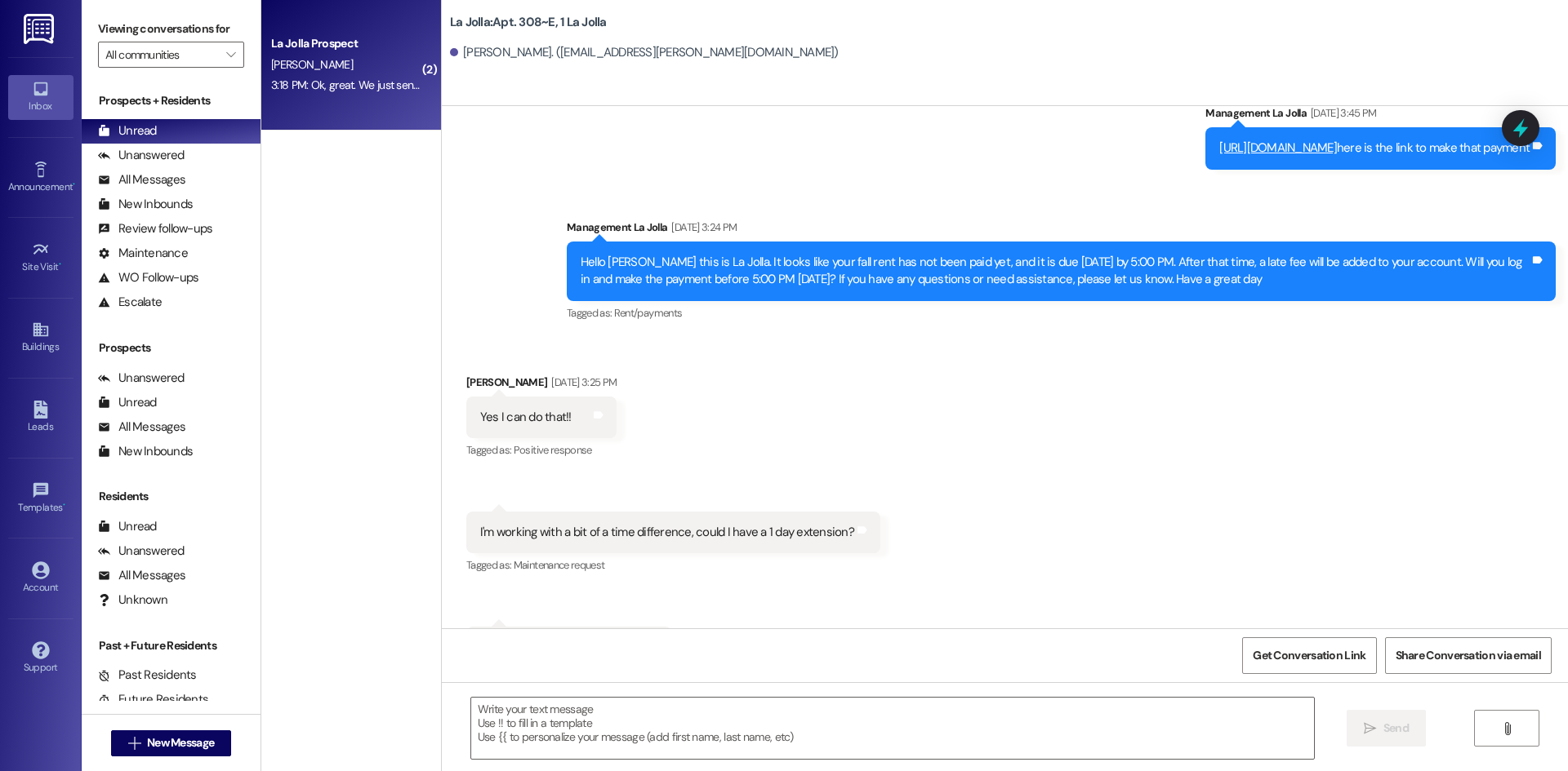
click at [368, 116] on div "La Jolla Prospect [PERSON_NAME] 3:18 PM: Ok, great. We just sent you an invitat…" at bounding box center [350, 65] width 179 height 131
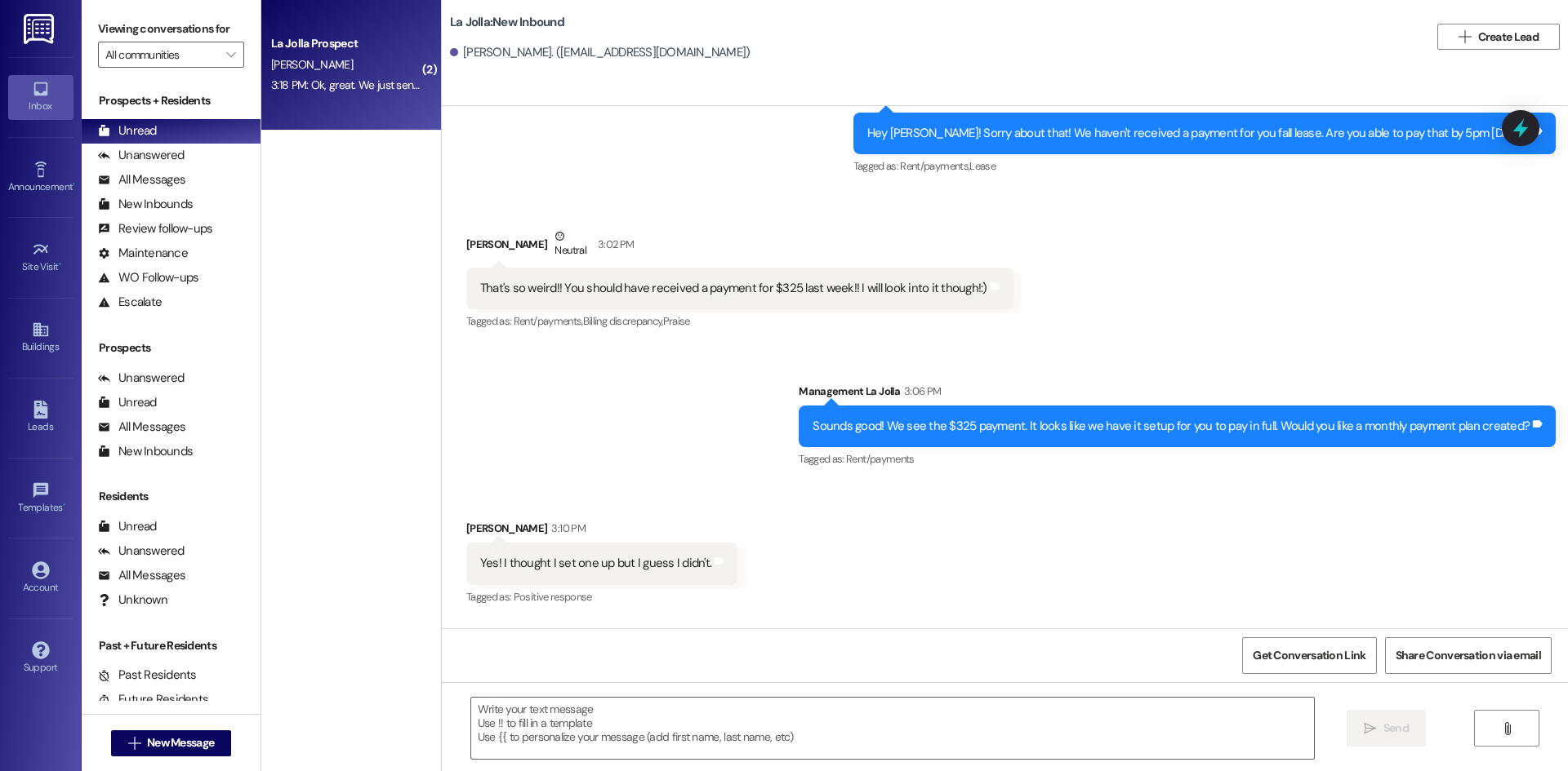
scroll to position [645, 0]
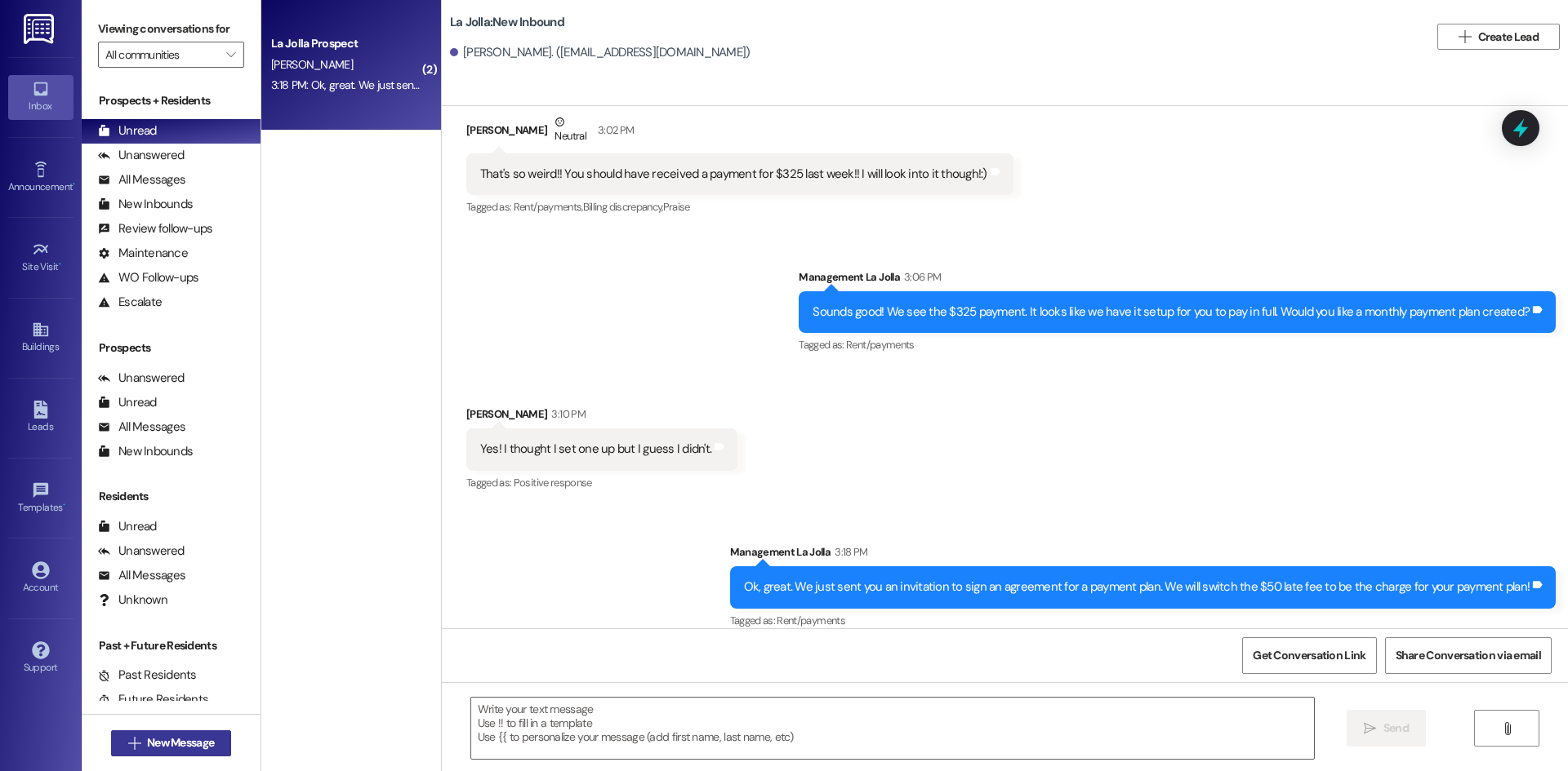
click at [186, 738] on span "New Message" at bounding box center [179, 743] width 67 height 17
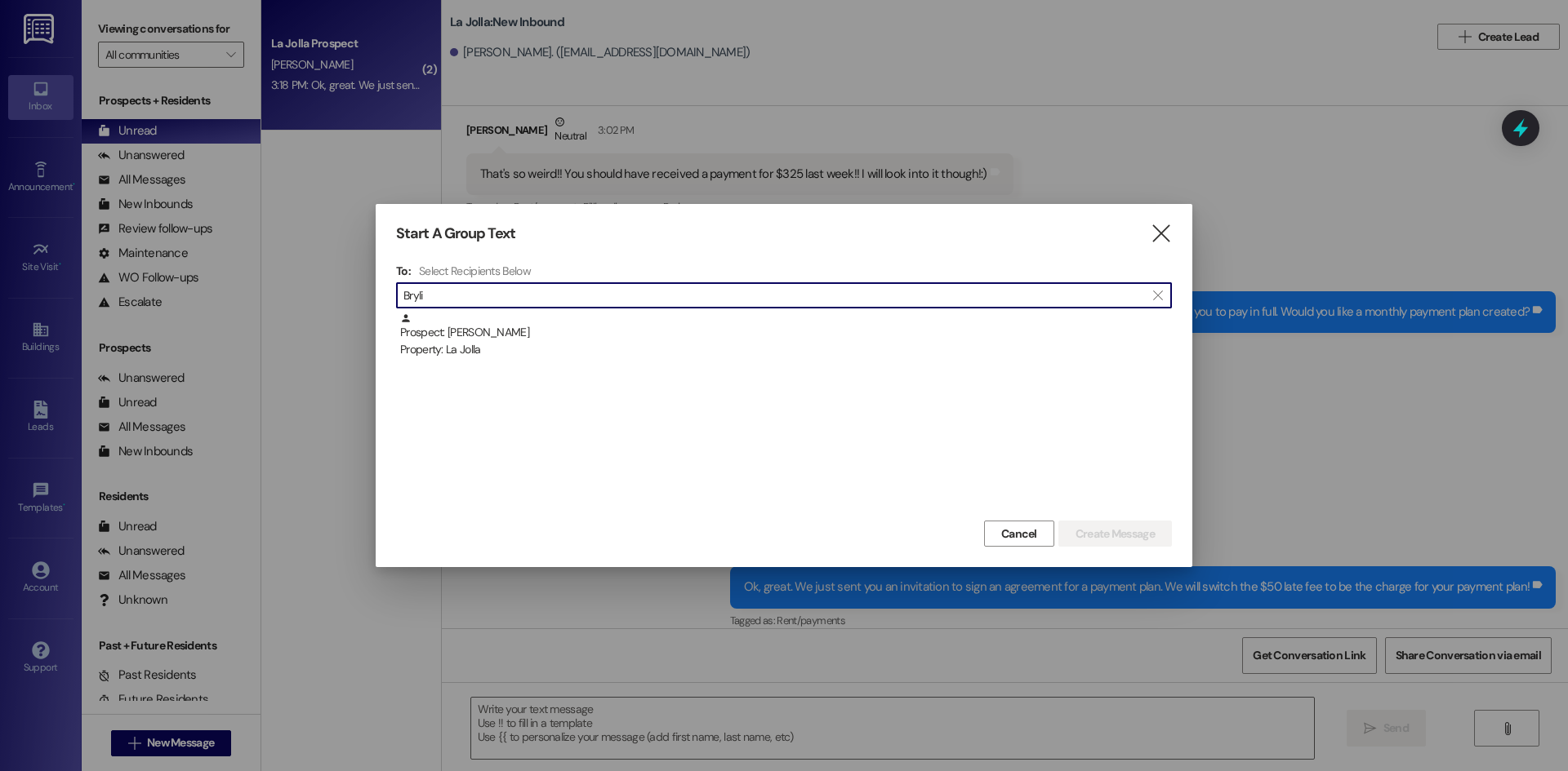
type input "Bryli"
click at [708, 309] on div "To: Select Recipients Below  Bryli  Prospect: [PERSON_NAME] Property: La Jolla" at bounding box center [784, 390] width 776 height 253
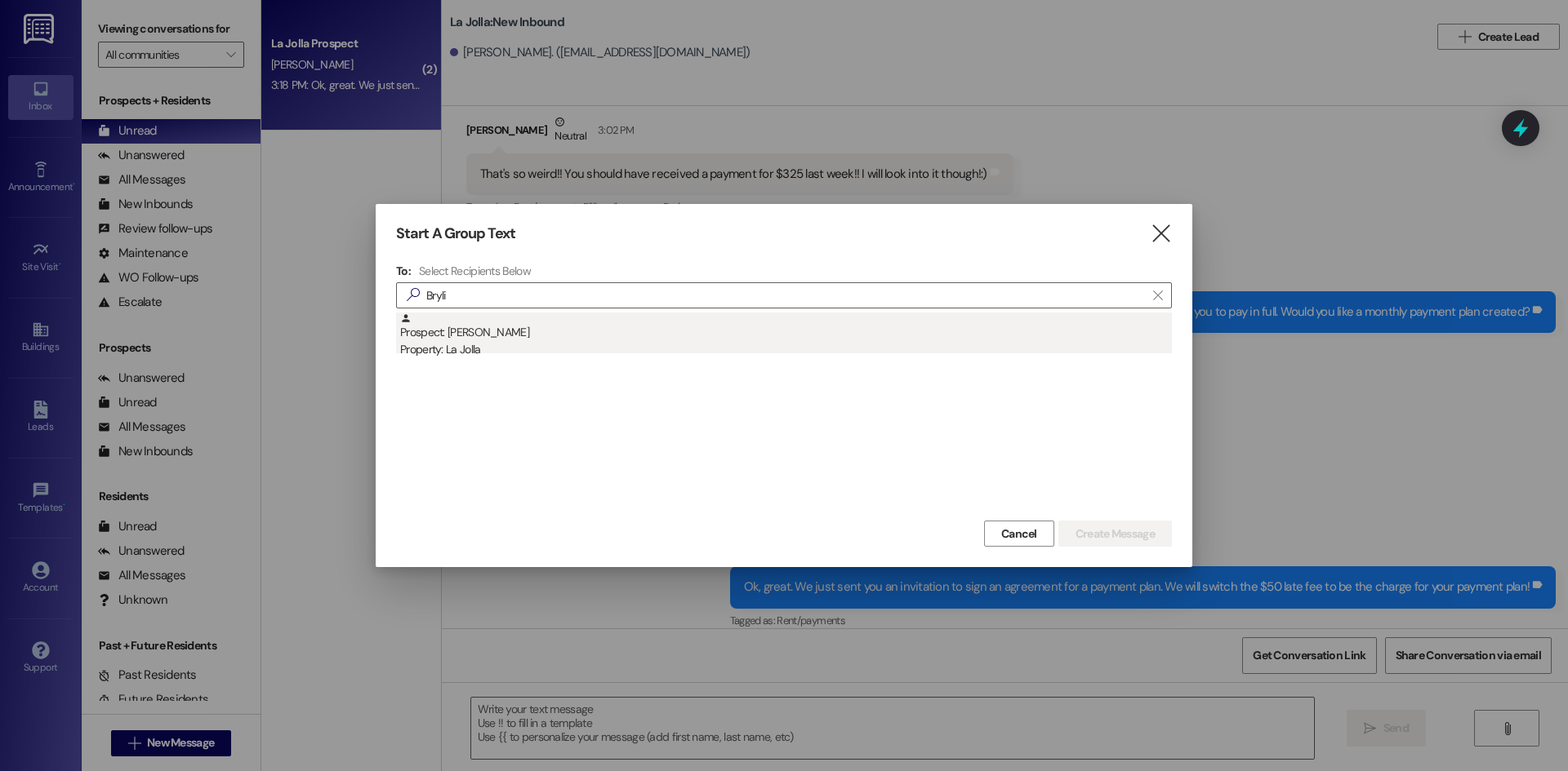
click at [718, 322] on div "Prospect: [PERSON_NAME] Property: La Jolla" at bounding box center [785, 336] width 771 height 47
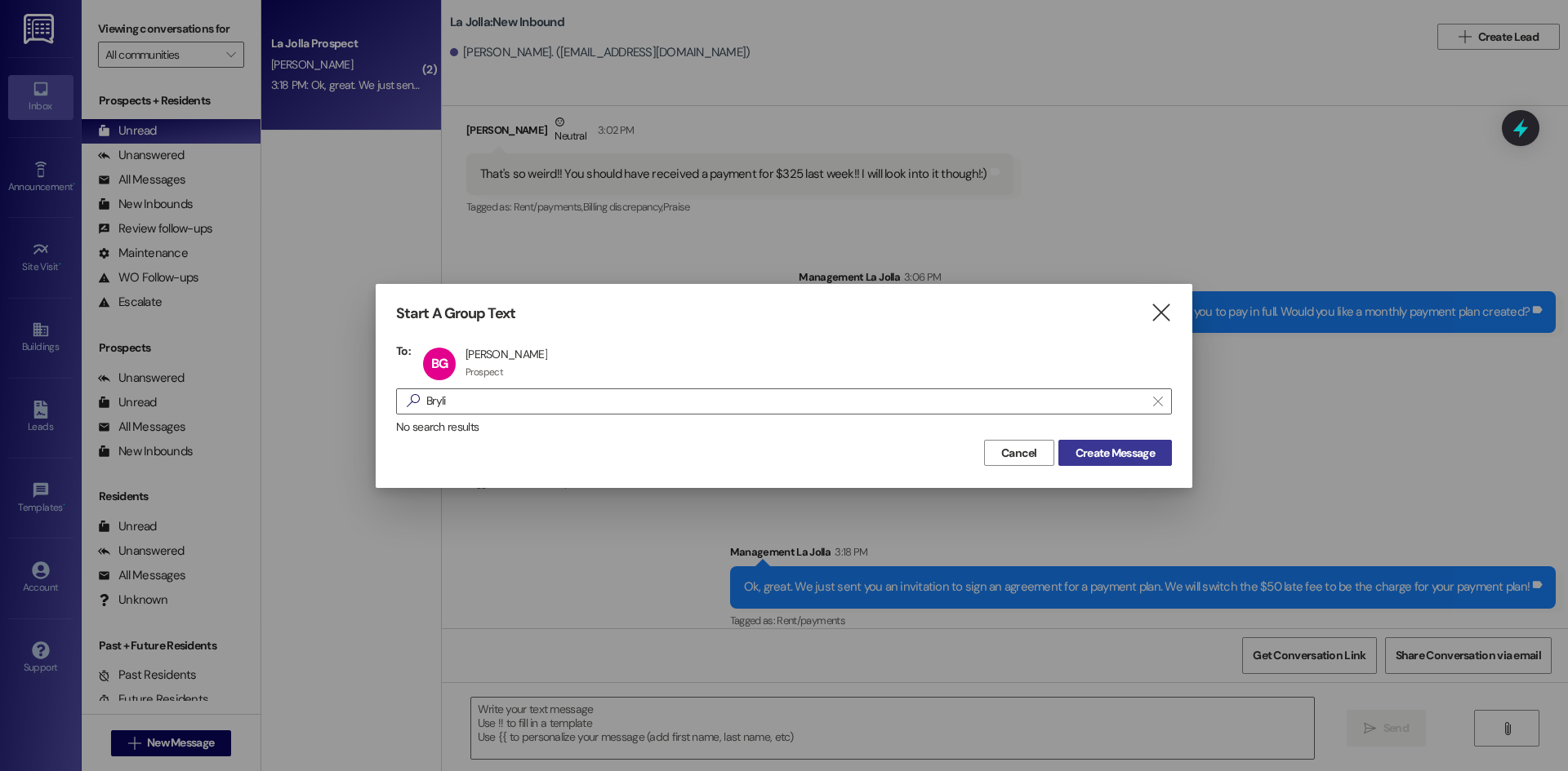
click at [1058, 457] on button "Create Message" at bounding box center [1114, 453] width 114 height 26
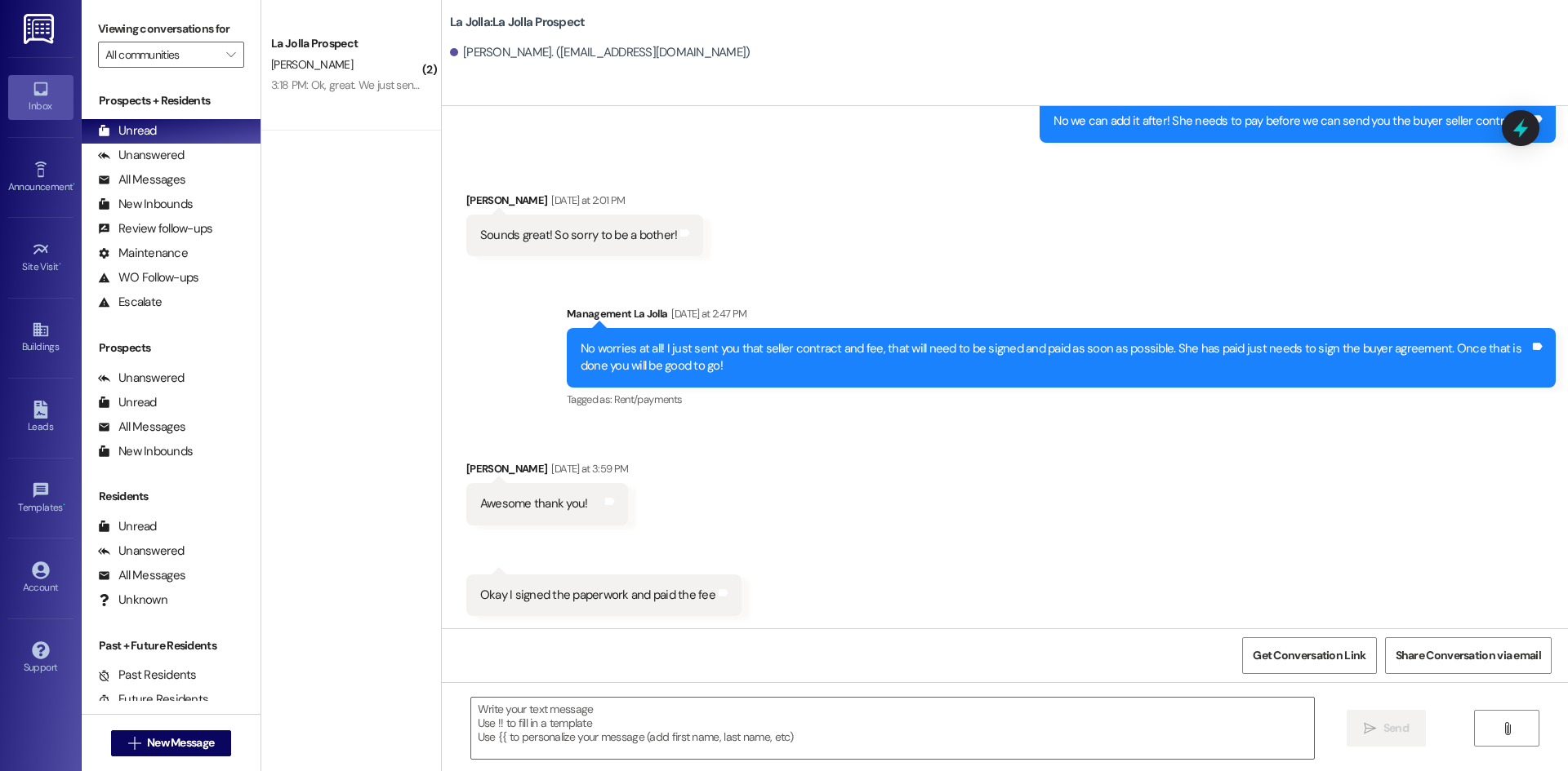
scroll to position [2753, 0]
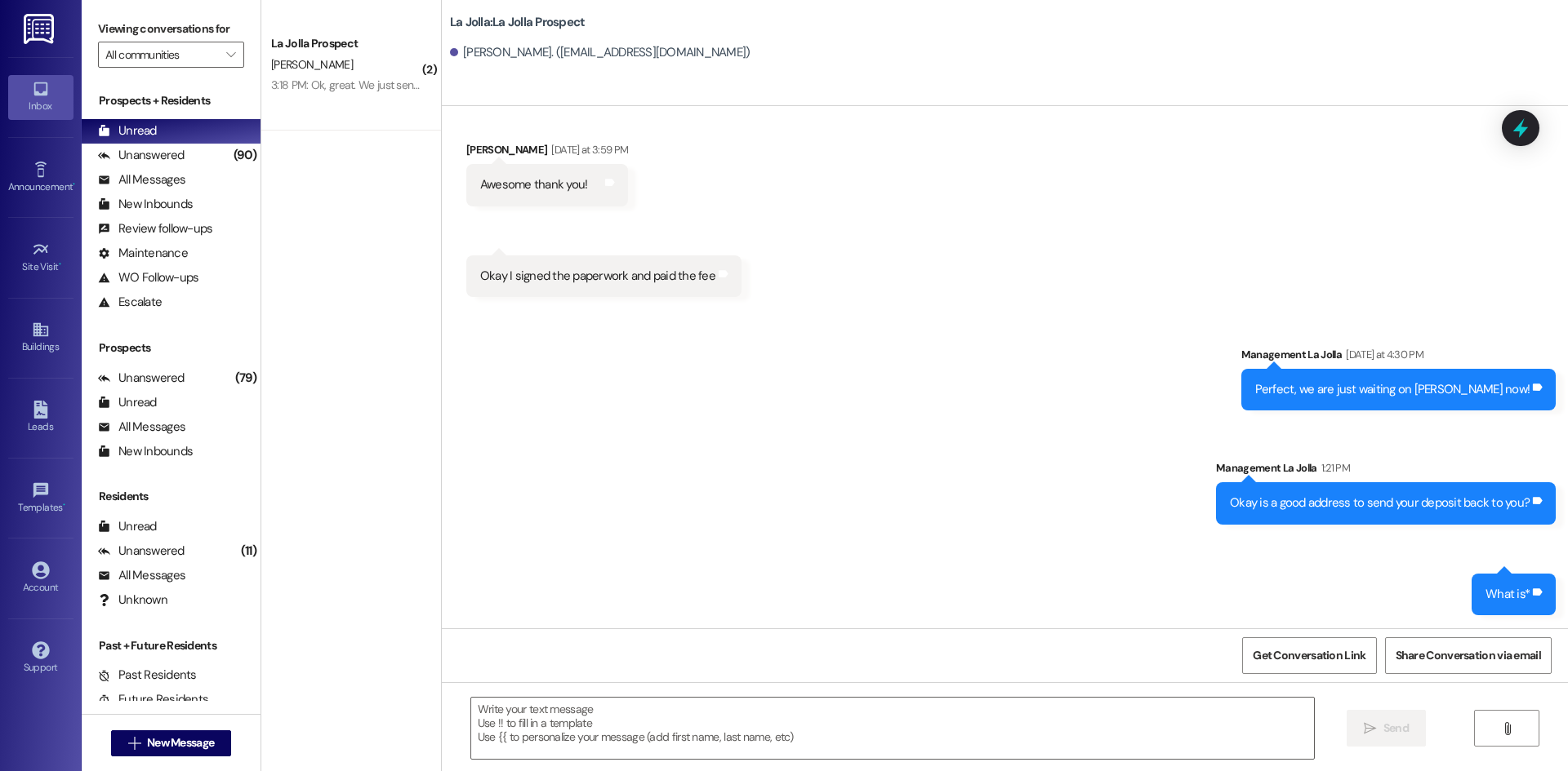
click at [652, 508] on div "Sent via SMS Management La Jolla [DATE] at 4:30 PM Perfect, we are just waiting…" at bounding box center [1004, 468] width 1126 height 318
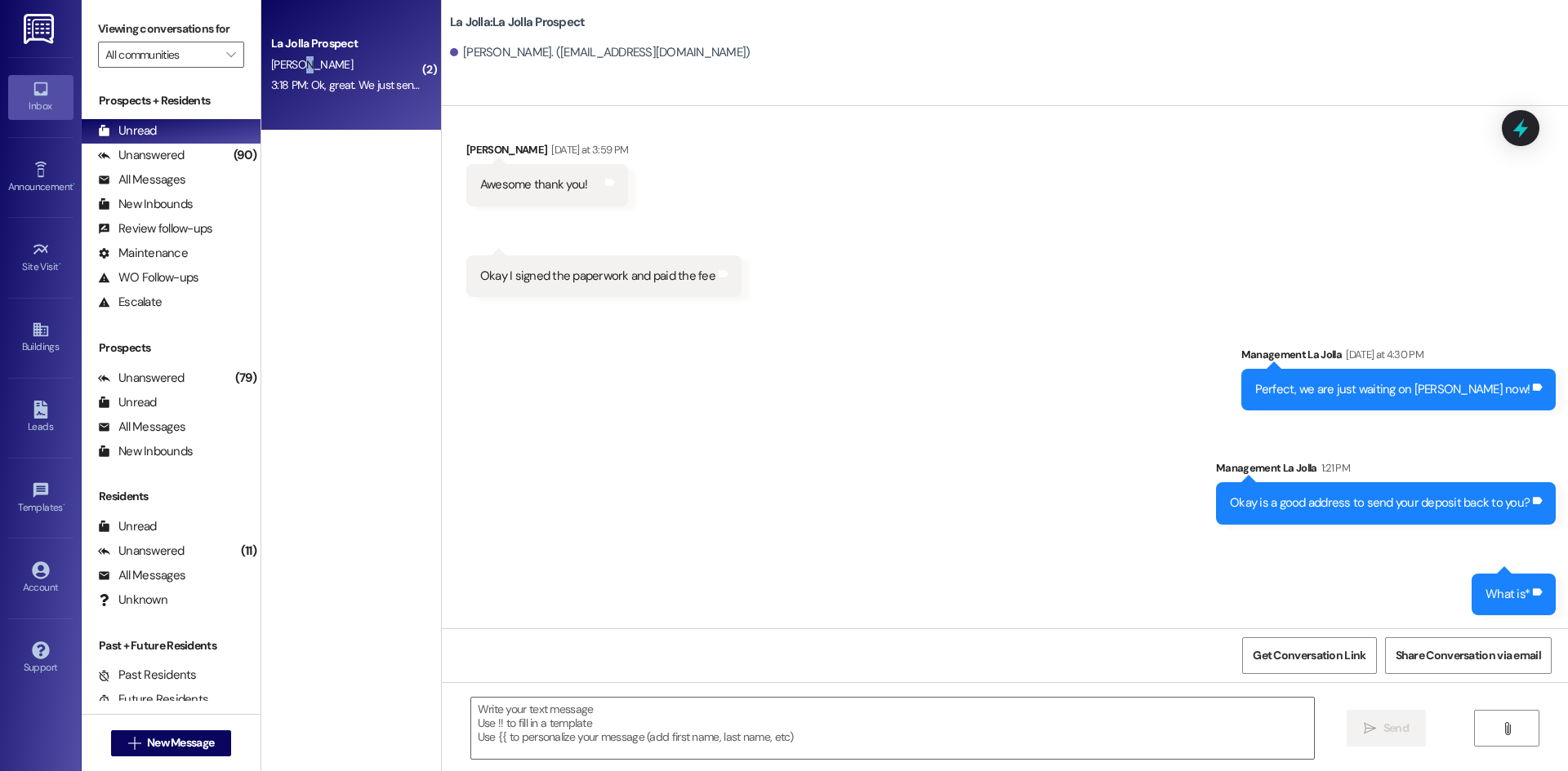
click at [296, 68] on span "[PERSON_NAME]" at bounding box center [312, 65] width 82 height 15
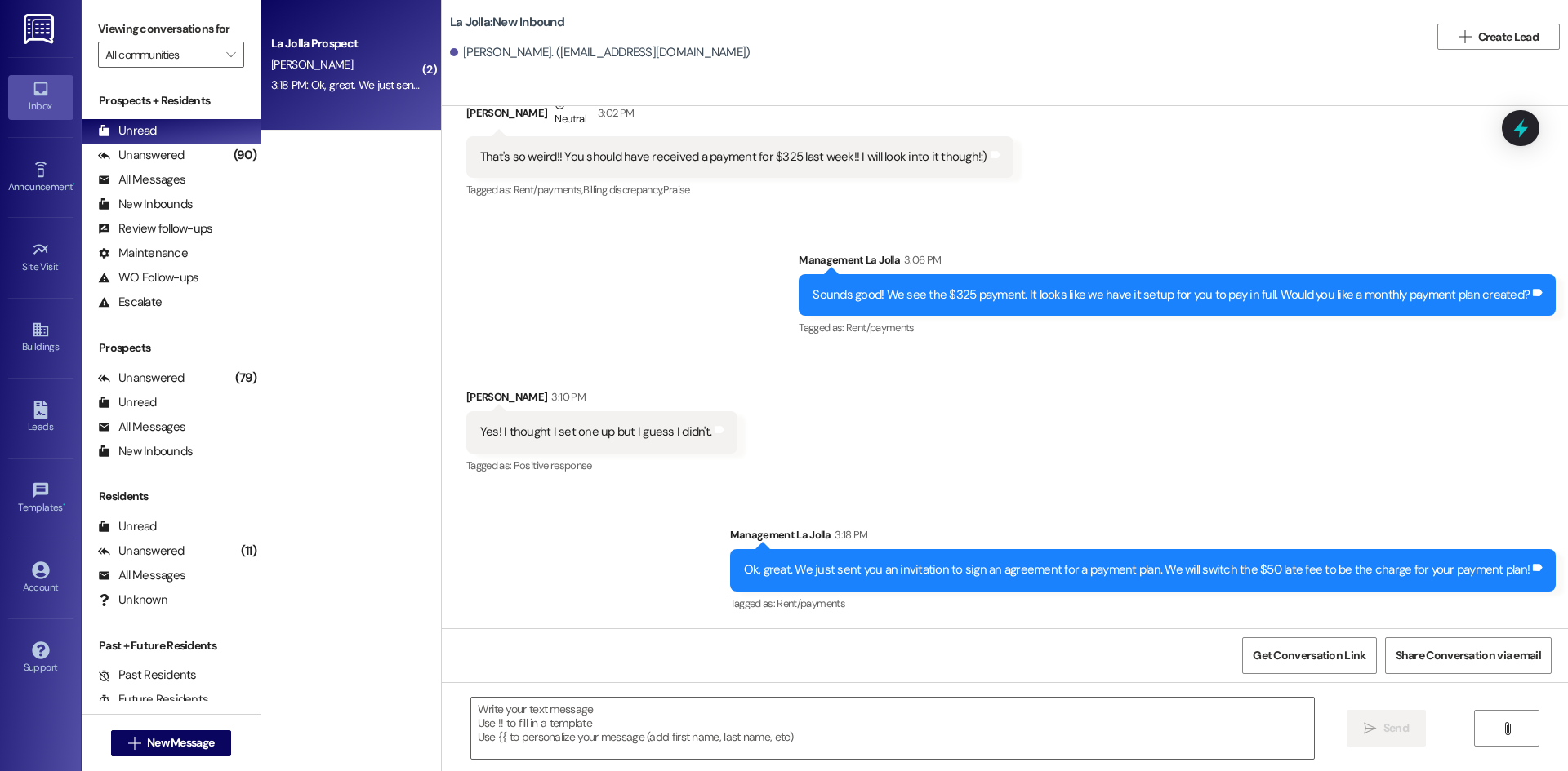
scroll to position [645, 0]
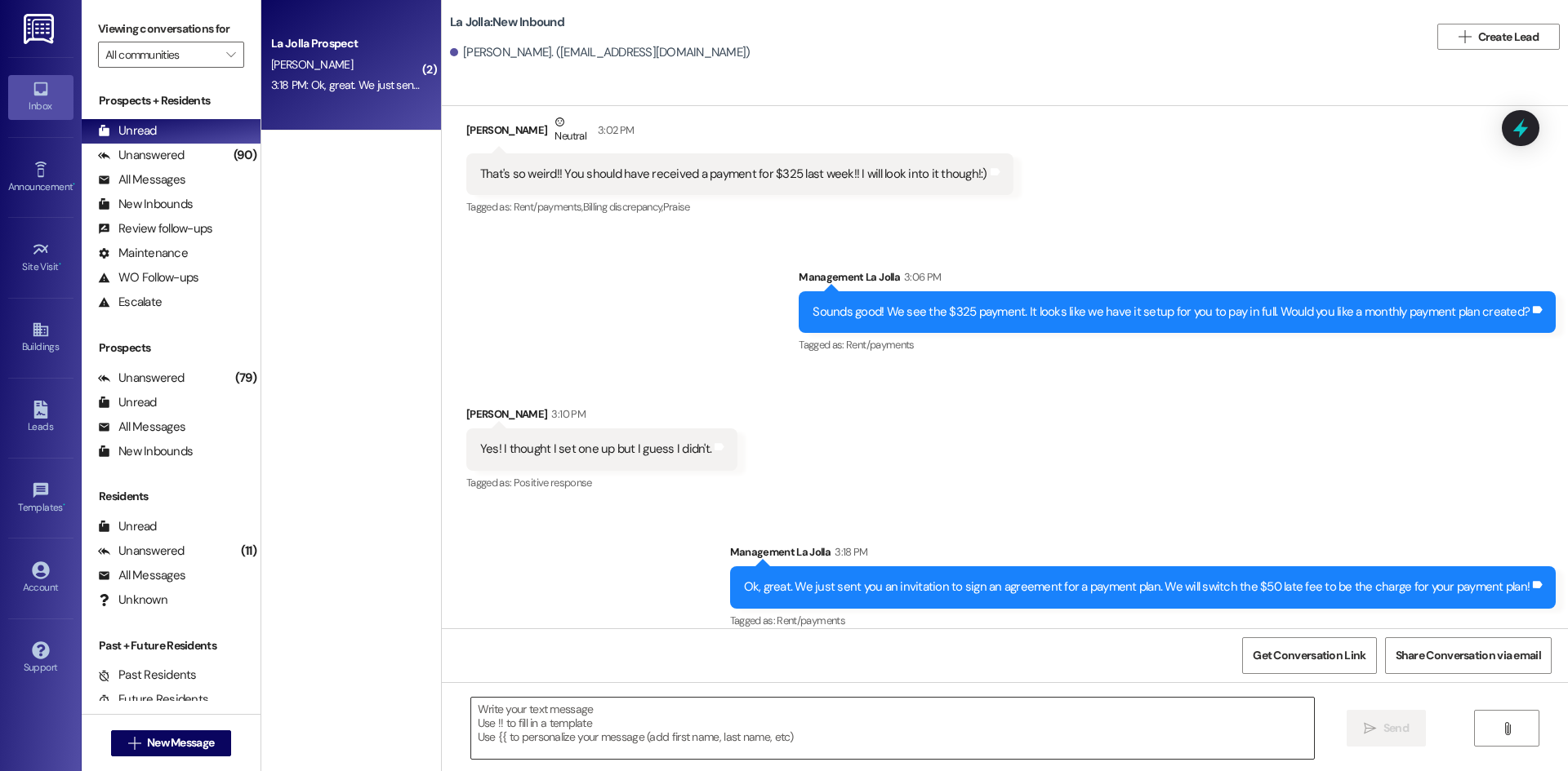
click at [721, 732] on textarea at bounding box center [893, 728] width 843 height 61
click at [753, 708] on textarea "Okay it was all switched to a payment plan" at bounding box center [893, 728] width 843 height 61
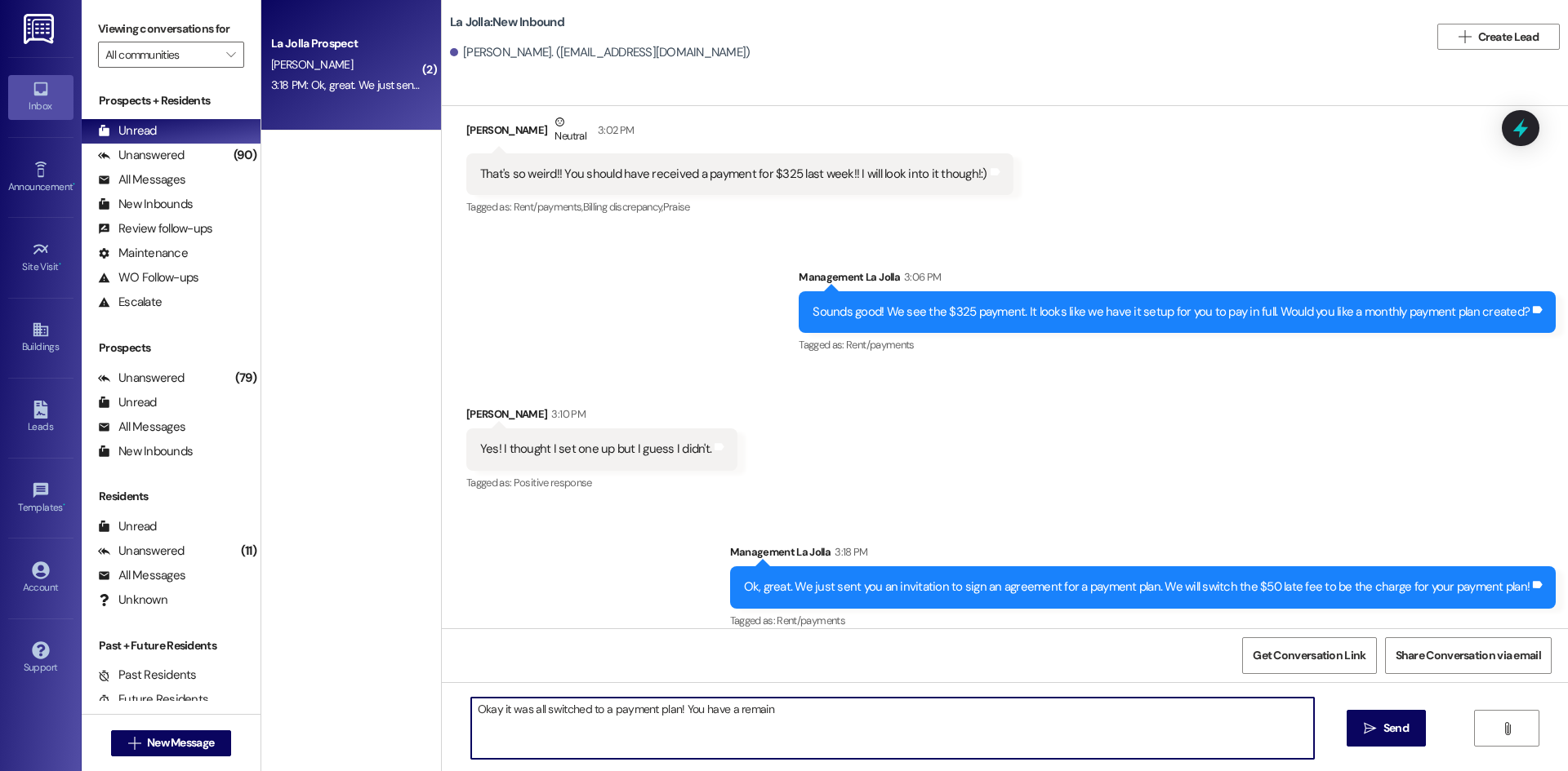
click at [876, 727] on textarea "Okay it was all switched to a payment plan! You have a remain" at bounding box center [893, 728] width 843 height 61
type textarea "Okay it was all switched to a payment plan! You have a remaining balance of $24…"
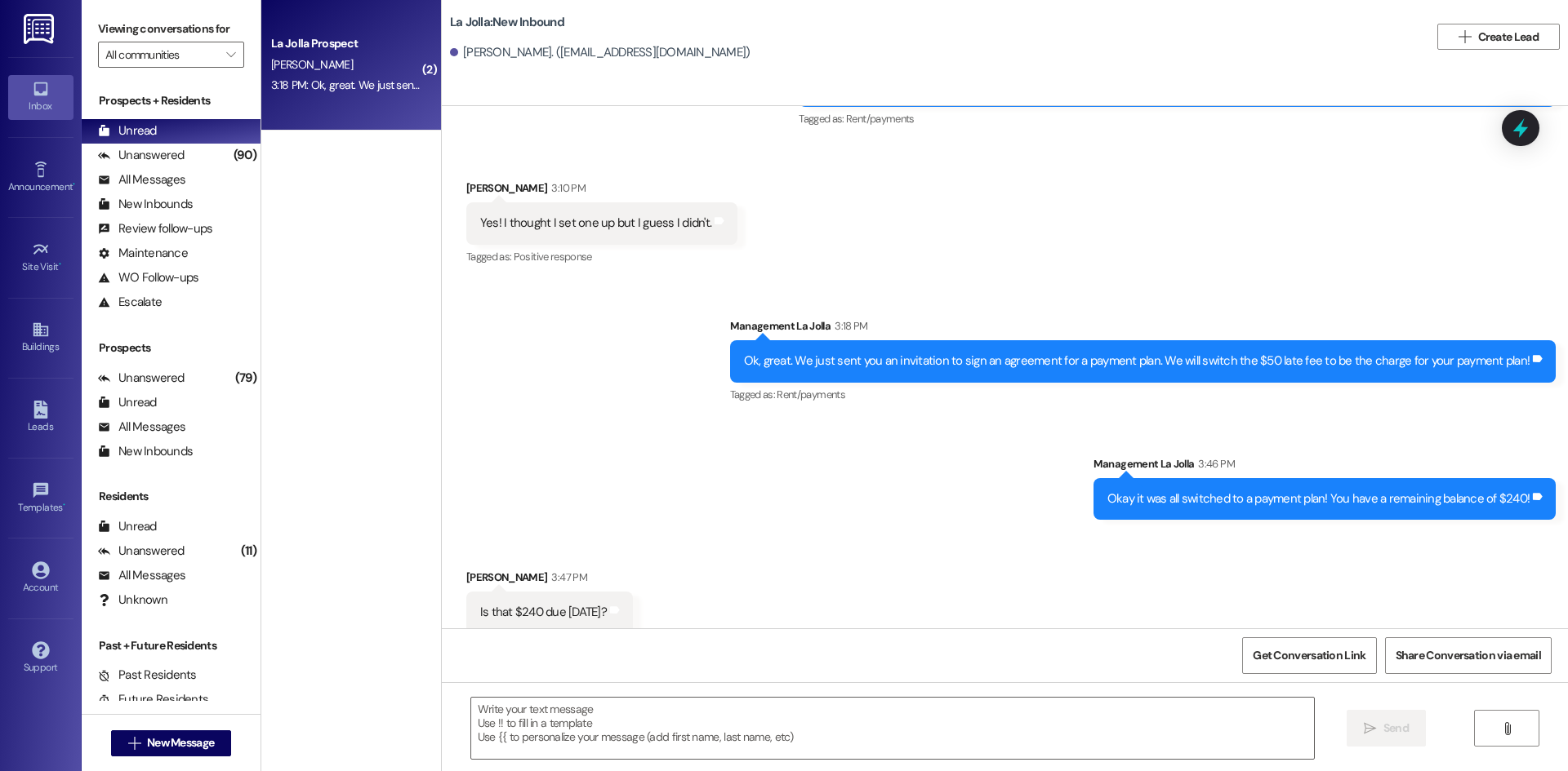
scroll to position [871, 0]
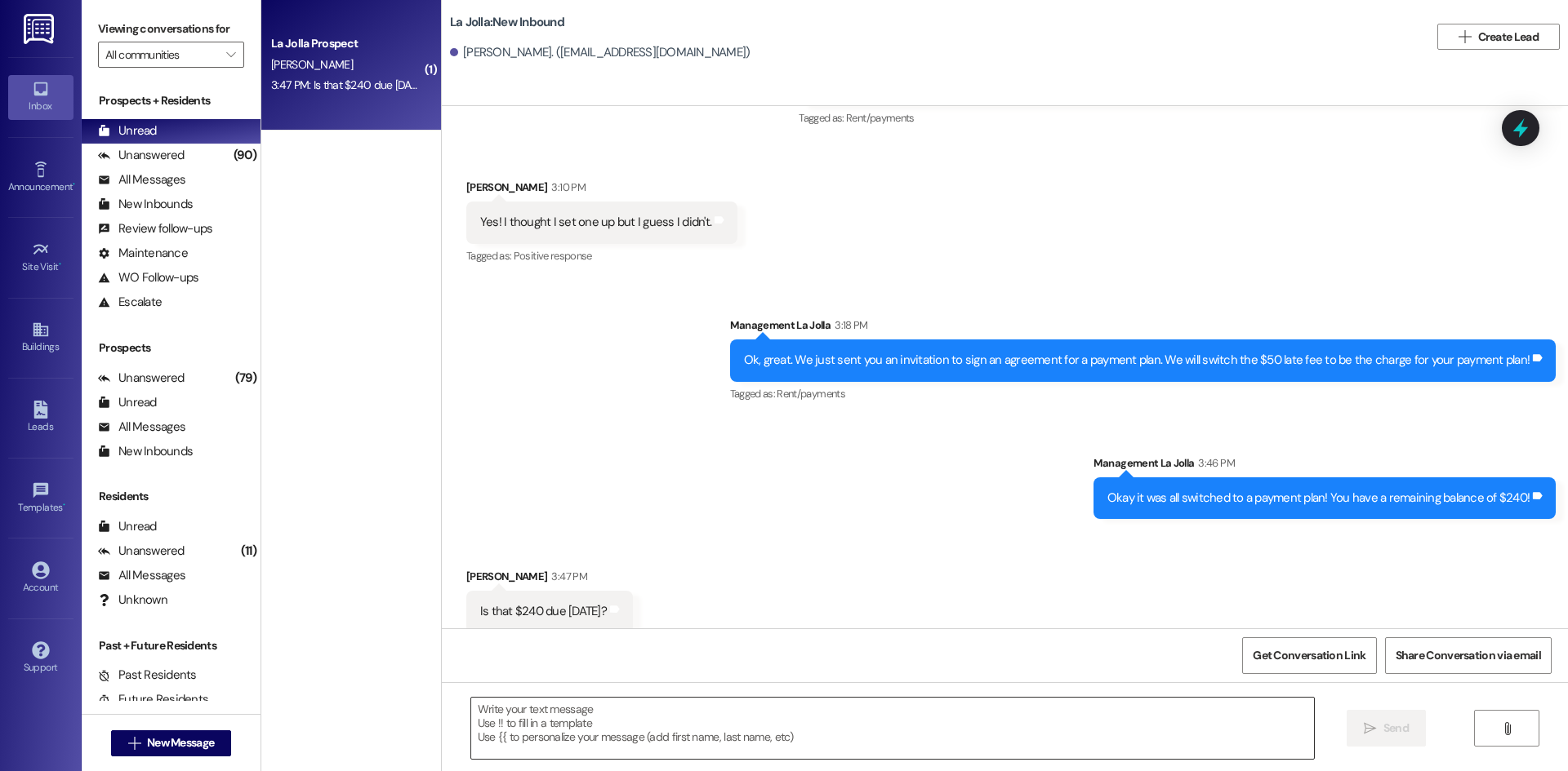
click at [628, 713] on textarea at bounding box center [893, 728] width 843 height 61
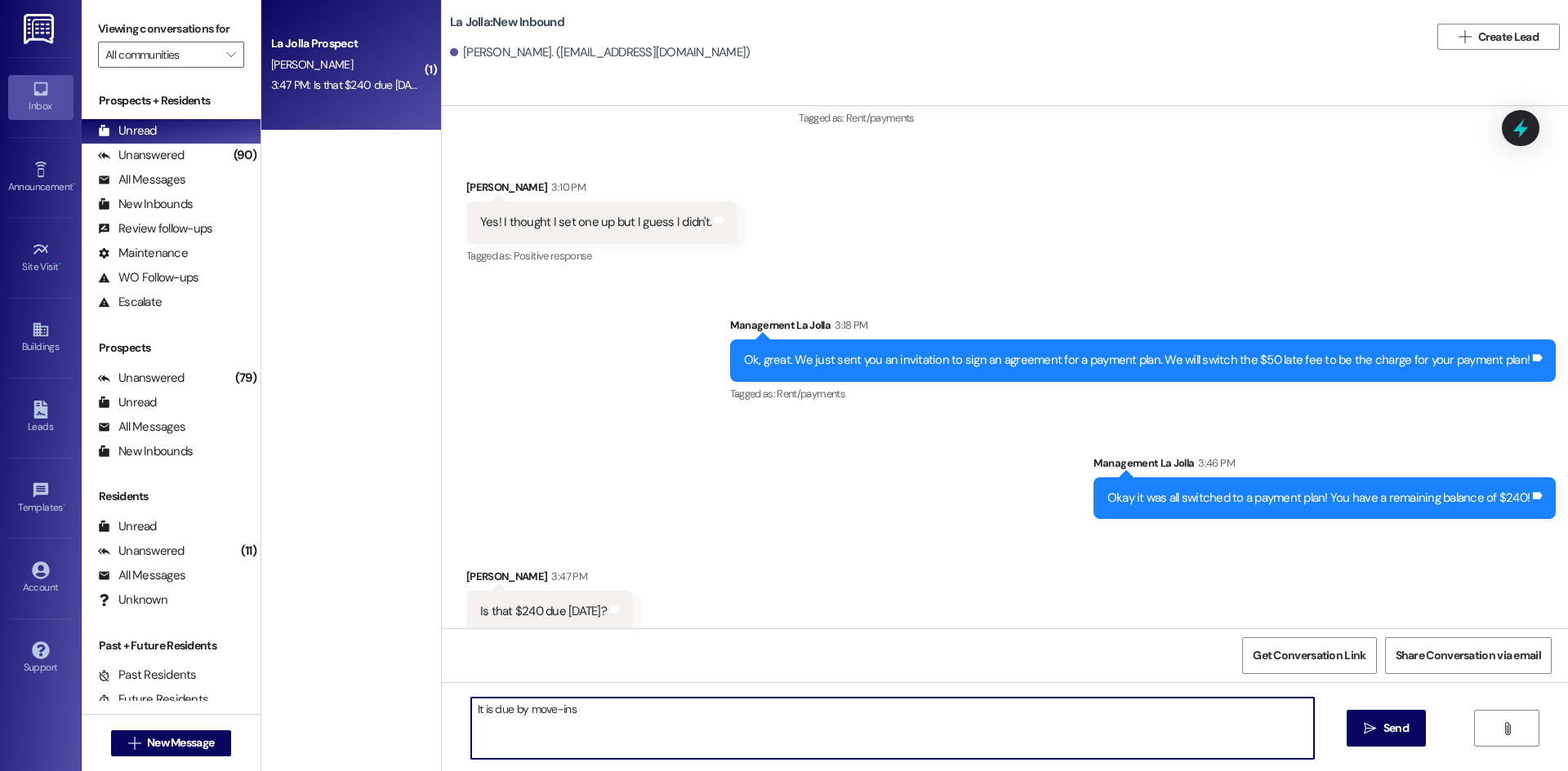
type textarea "It is due by move-ins!"
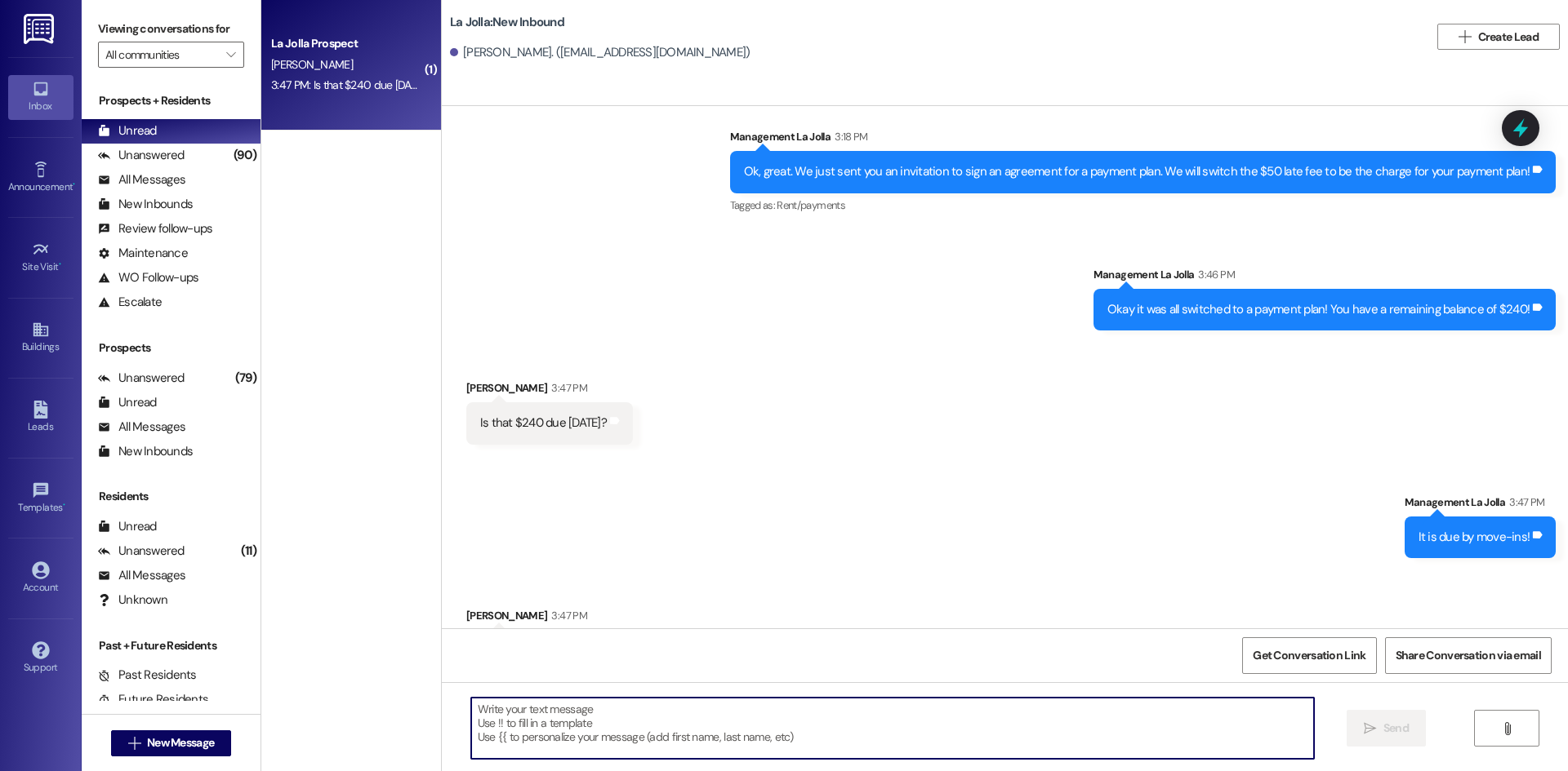
scroll to position [1100, 0]
